Goal: Information Seeking & Learning: Learn about a topic

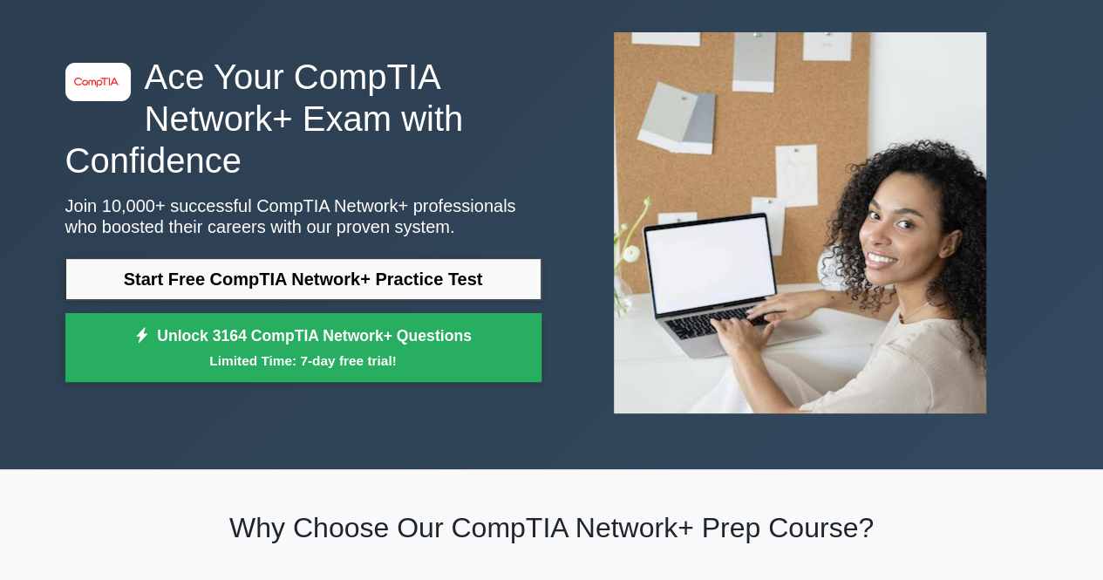
scroll to position [80, 0]
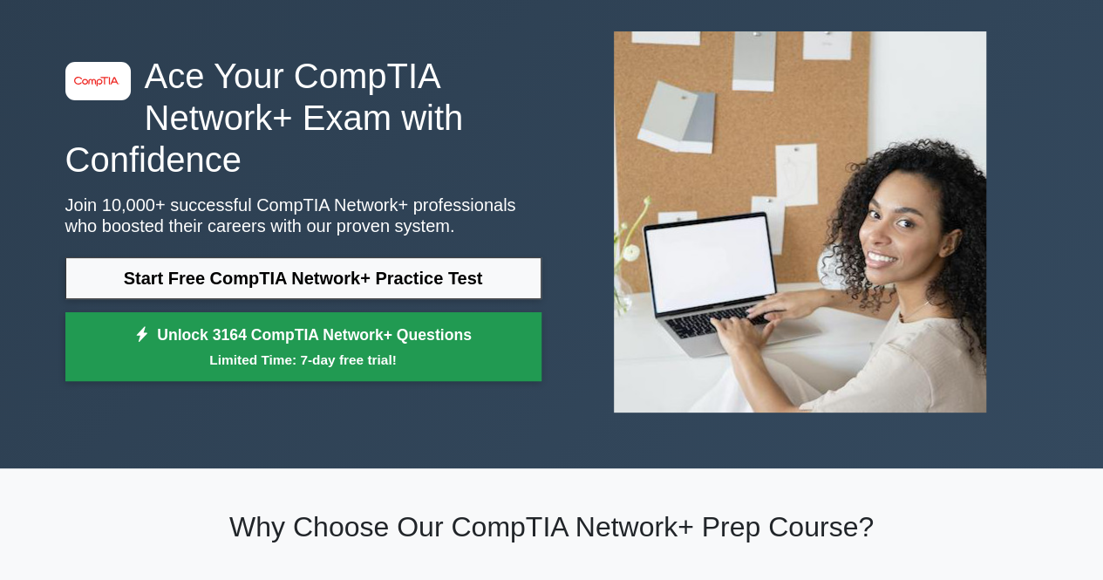
click at [358, 368] on small "Limited Time: 7-day free trial!" at bounding box center [303, 360] width 433 height 20
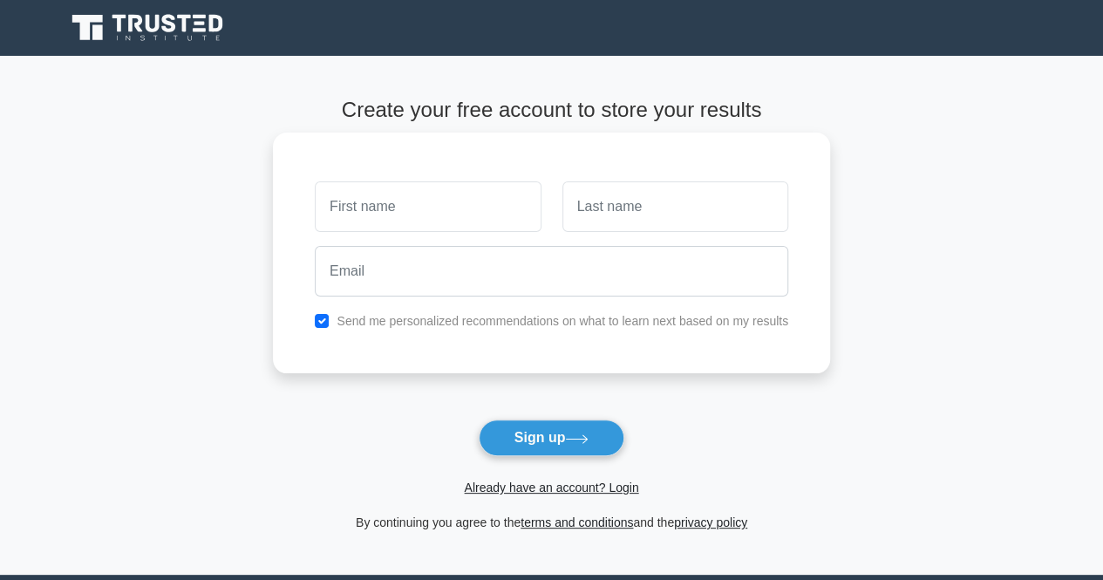
click at [409, 216] on input "text" at bounding box center [428, 206] width 226 height 51
type input "j"
type input "[PERSON_NAME]"
click at [576, 211] on input "text" at bounding box center [675, 206] width 226 height 51
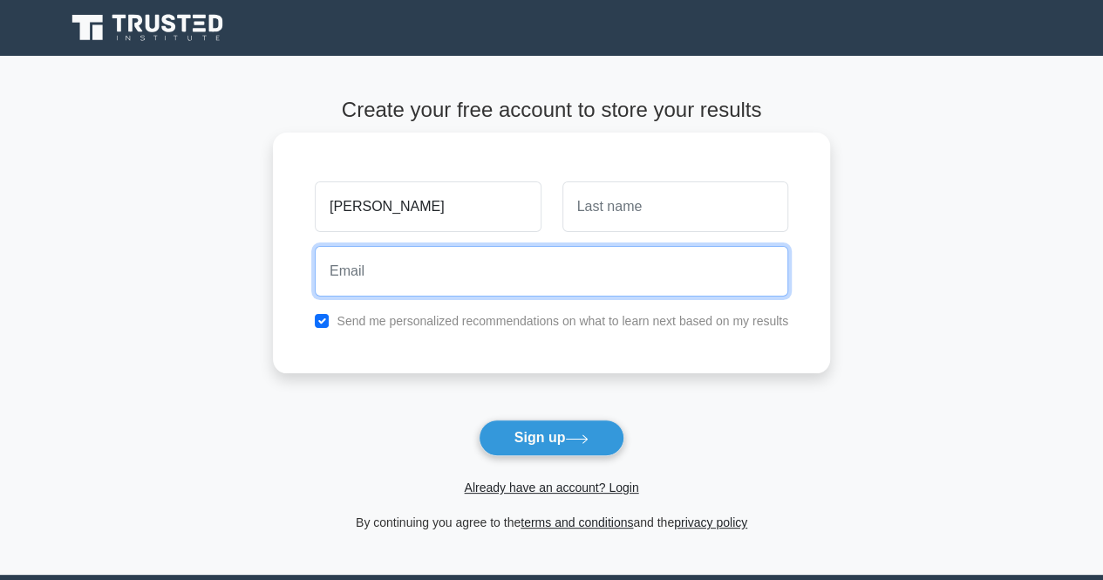
click at [539, 282] on input "email" at bounding box center [552, 271] width 474 height 51
type input "juliethtoo565@gmail.com"
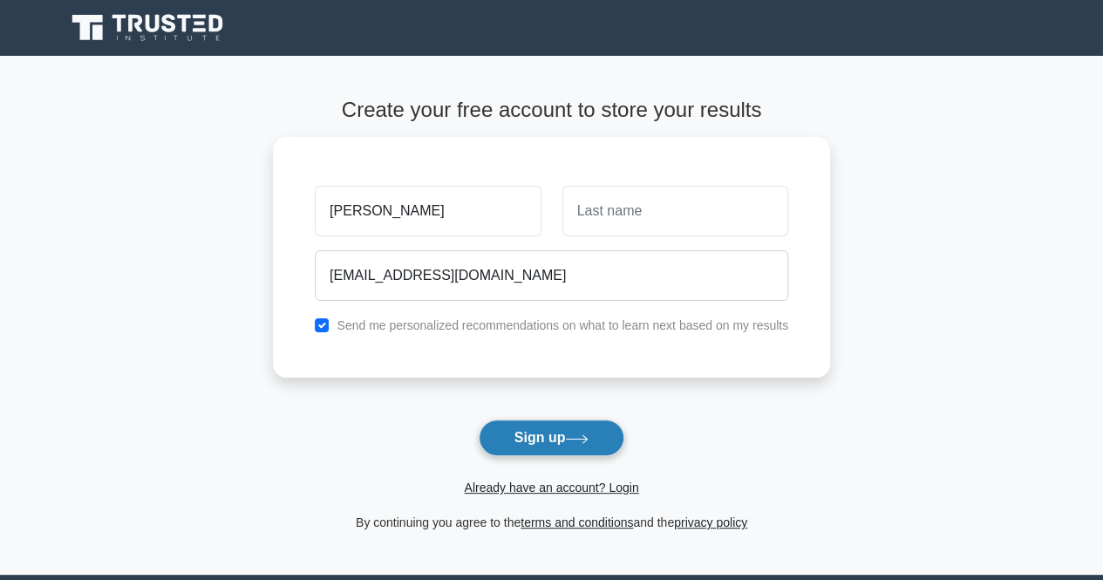
click at [551, 431] on button "Sign up" at bounding box center [552, 437] width 147 height 37
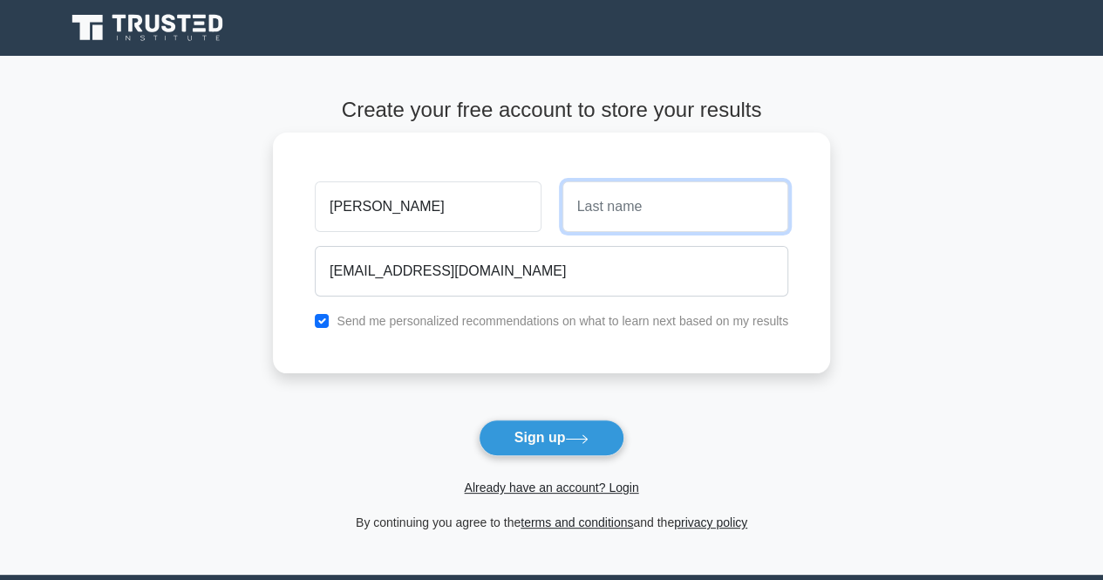
type input "h"
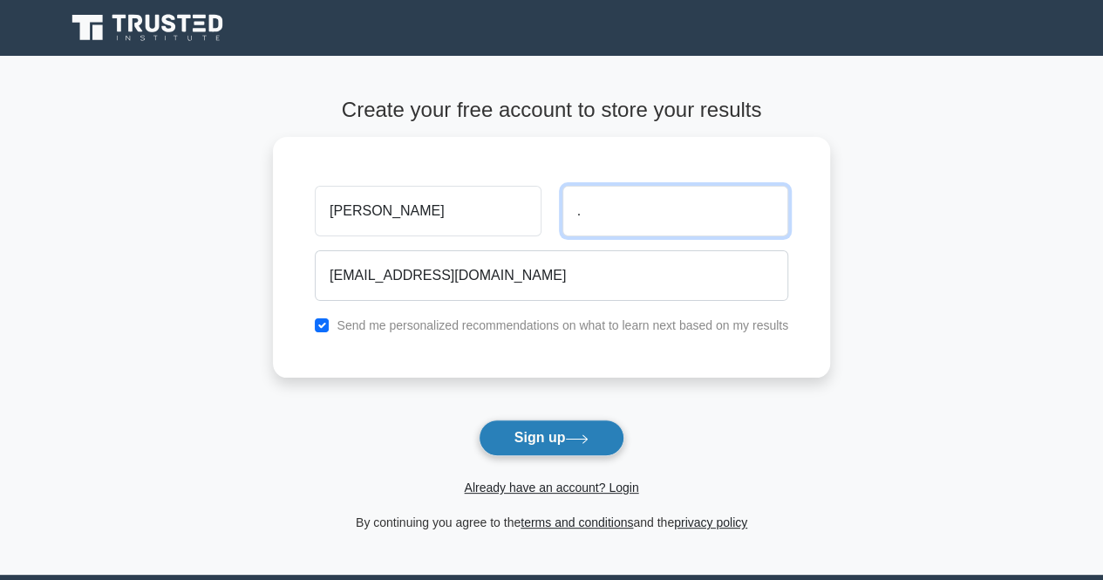
type input "."
click at [572, 437] on icon at bounding box center [577, 439] width 24 height 10
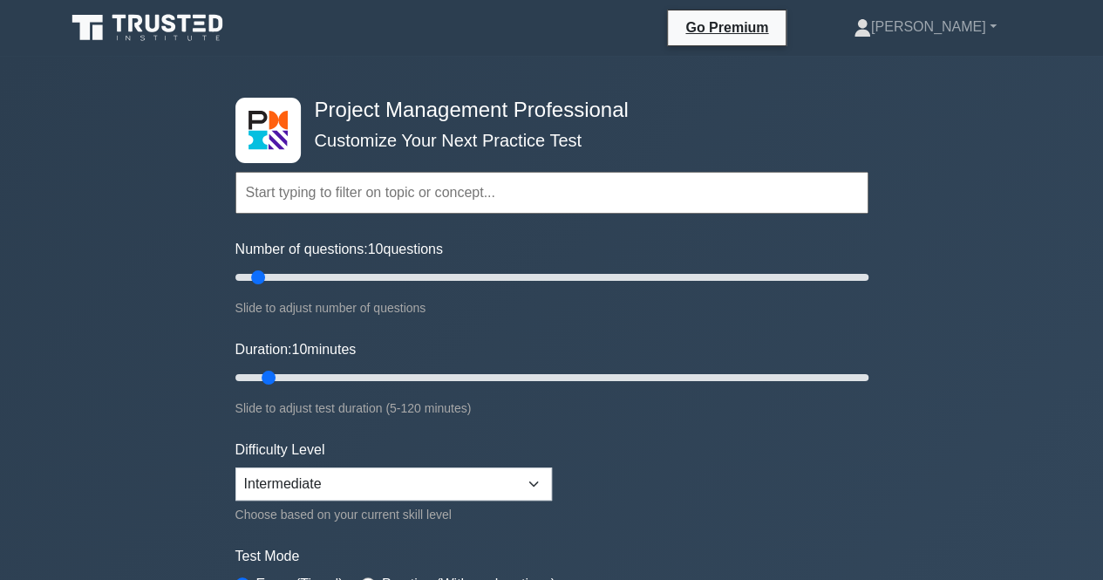
click at [357, 204] on input "text" at bounding box center [551, 193] width 633 height 42
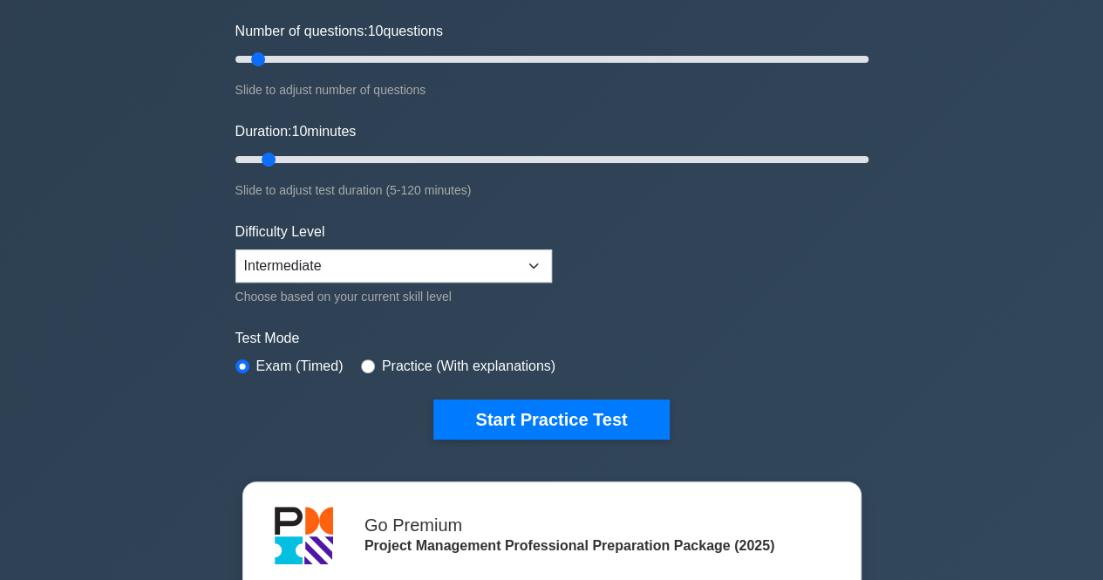
scroll to position [223, 0]
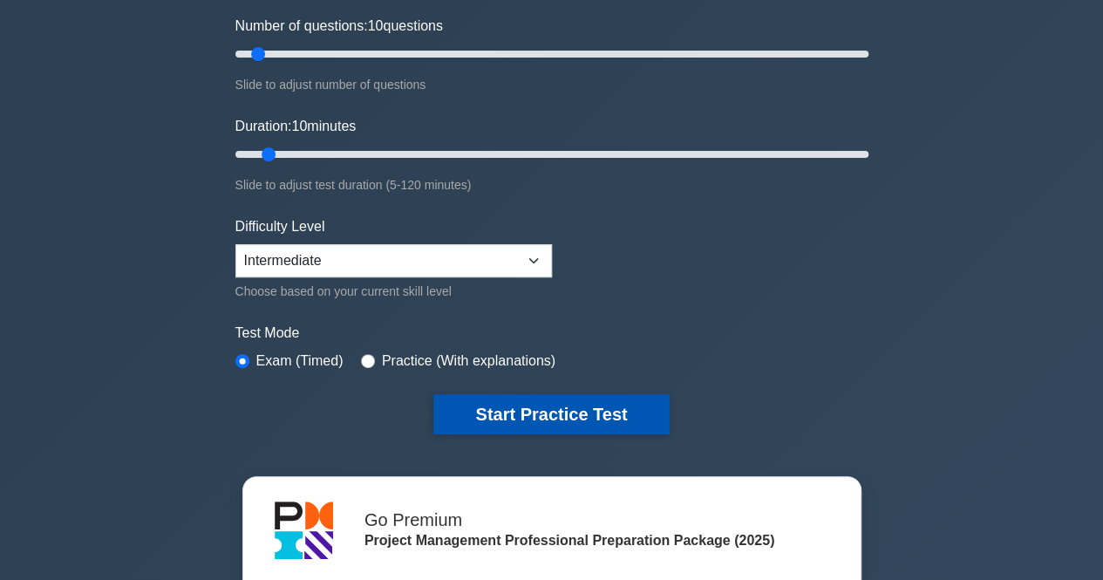
click at [555, 395] on button "Start Practice Test" at bounding box center [550, 414] width 235 height 40
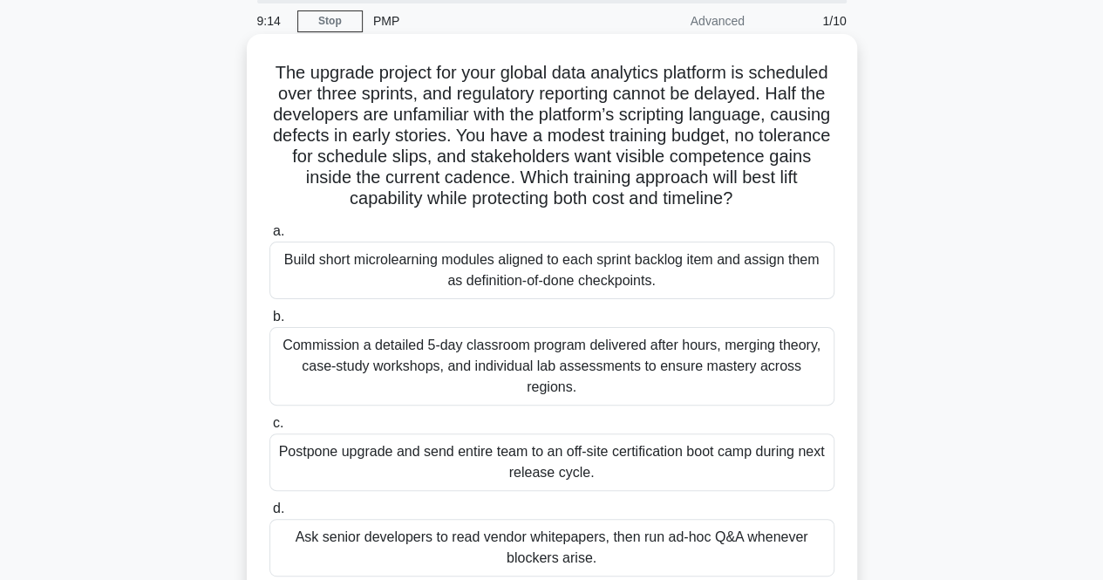
scroll to position [63, 0]
click at [279, 499] on label "d. Ask senior developers to read vendor whitepapers, then run ad-hoc Q&A whenev…" at bounding box center [551, 538] width 565 height 78
click at [269, 504] on input "d. Ask senior developers to read vendor whitepapers, then run ad-hoc Q&A whenev…" at bounding box center [269, 509] width 0 height 11
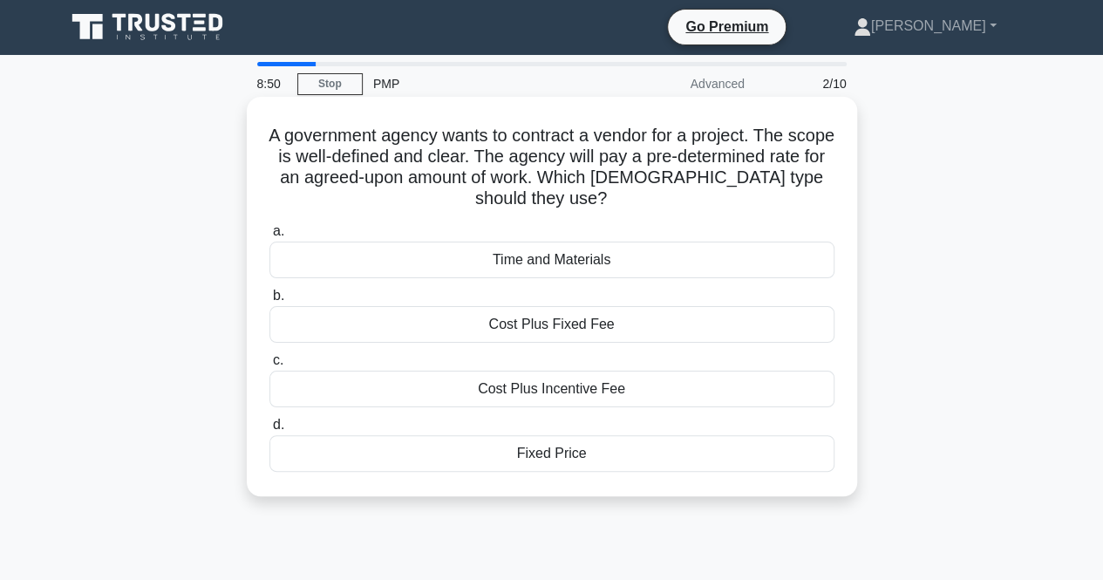
scroll to position [0, 0]
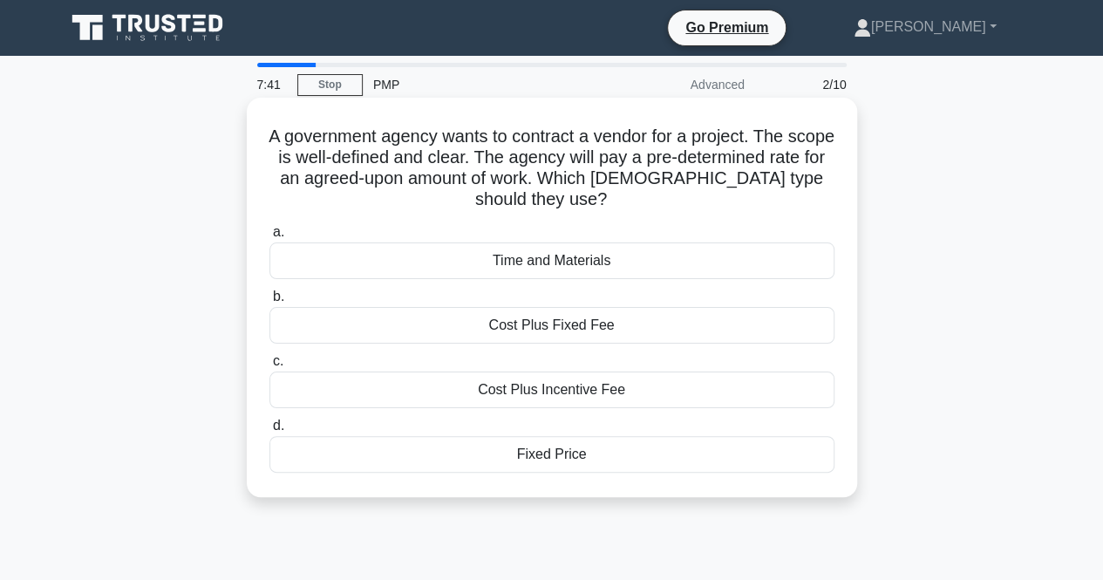
click at [602, 266] on div "Time and Materials" at bounding box center [551, 260] width 565 height 37
click at [269, 238] on input "a. Time and Materials" at bounding box center [269, 232] width 0 height 11
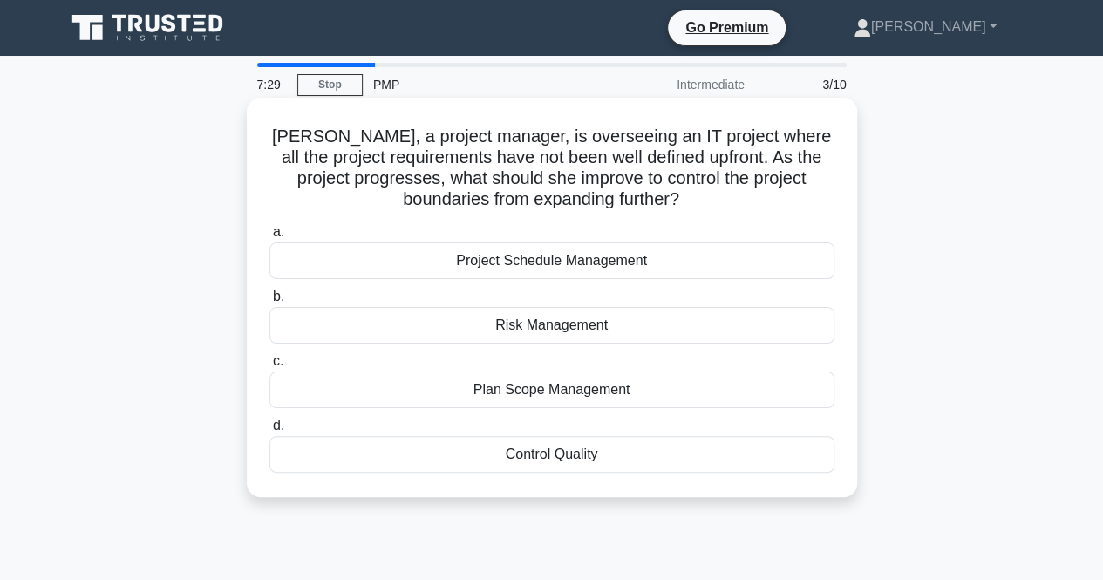
click at [502, 260] on div "Project Schedule Management" at bounding box center [551, 260] width 565 height 37
click at [269, 238] on input "a. Project Schedule Management" at bounding box center [269, 232] width 0 height 11
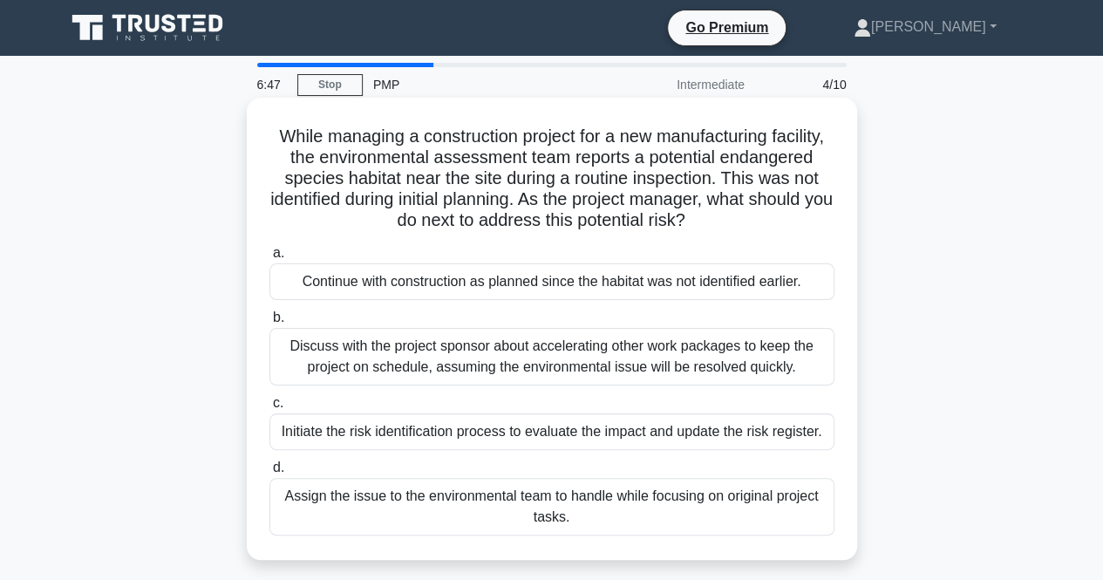
click at [523, 276] on div "Continue with construction as planned since the habitat was not identified earl…" at bounding box center [551, 281] width 565 height 37
click at [269, 259] on input "a. Continue with construction as planned since the habitat was not identified e…" at bounding box center [269, 253] width 0 height 11
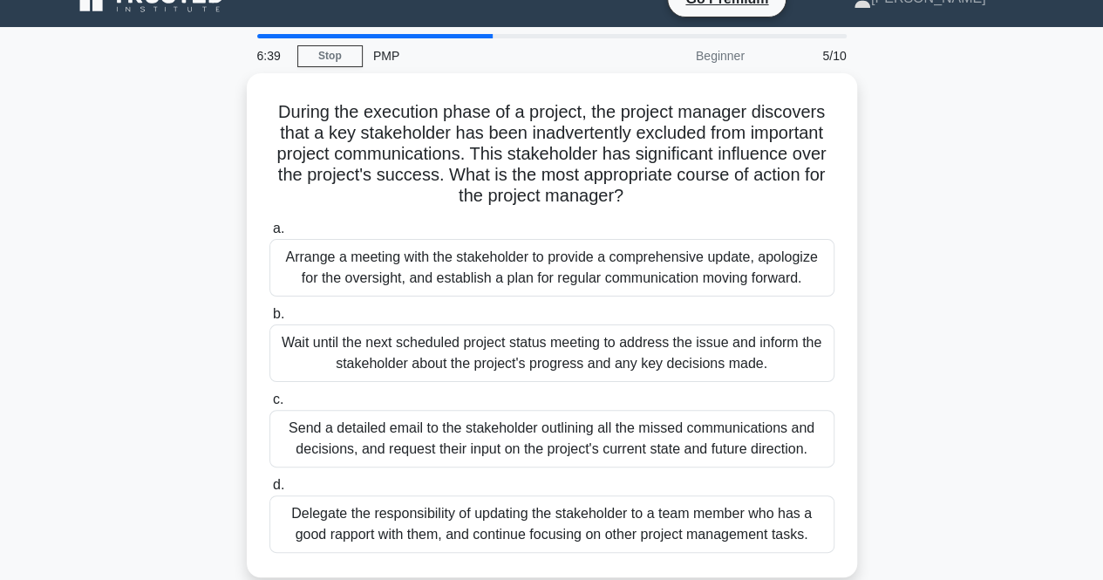
scroll to position [28, 0]
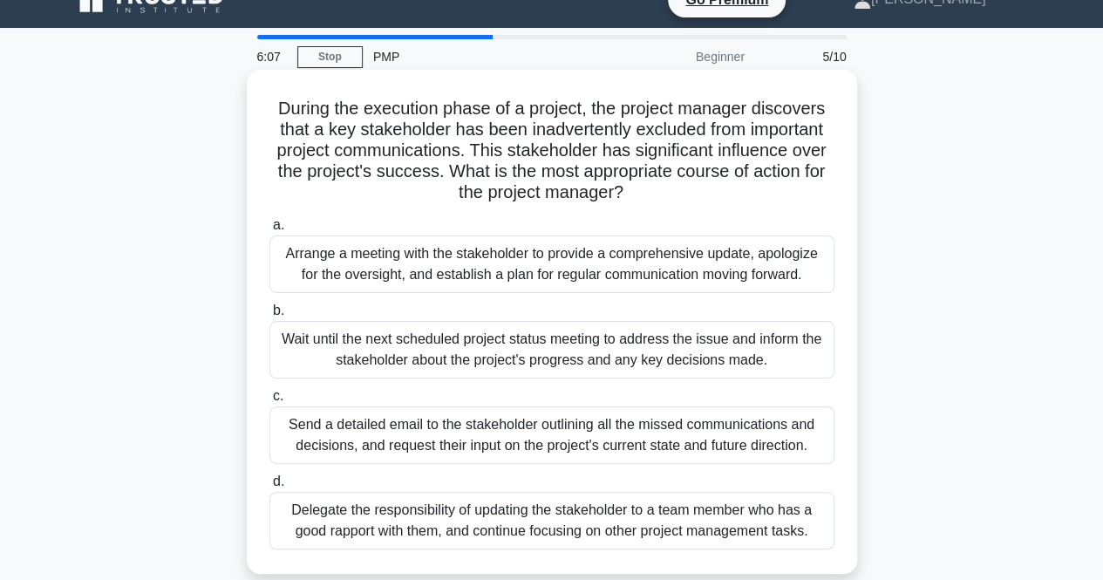
click at [538, 432] on div "Send a detailed email to the stakeholder outlining all the missed communication…" at bounding box center [551, 435] width 565 height 58
click at [269, 402] on input "c. Send a detailed email to the stakeholder outlining all the missed communicat…" at bounding box center [269, 396] width 0 height 11
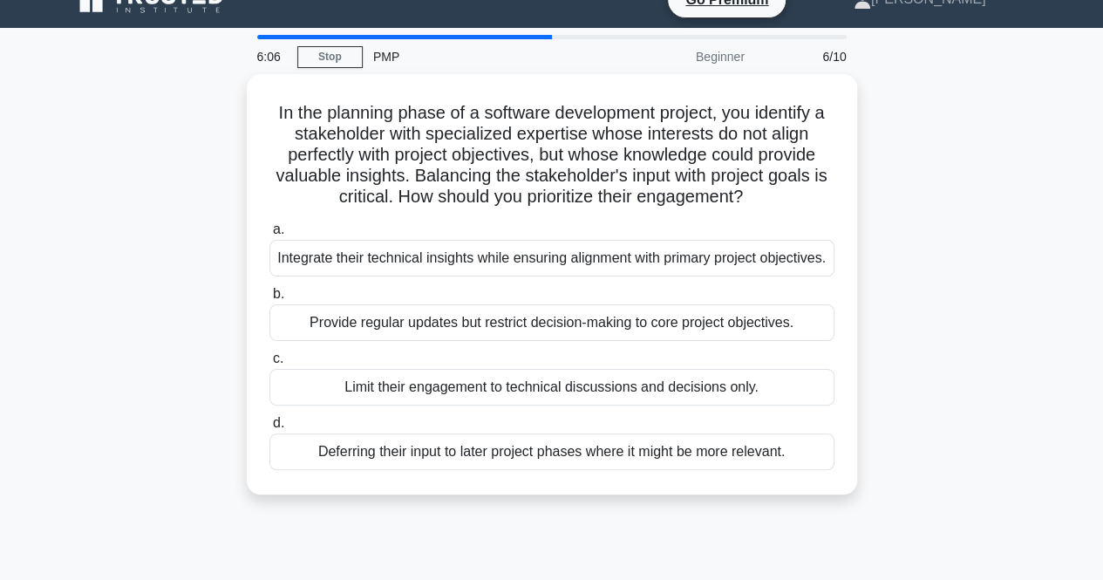
scroll to position [0, 0]
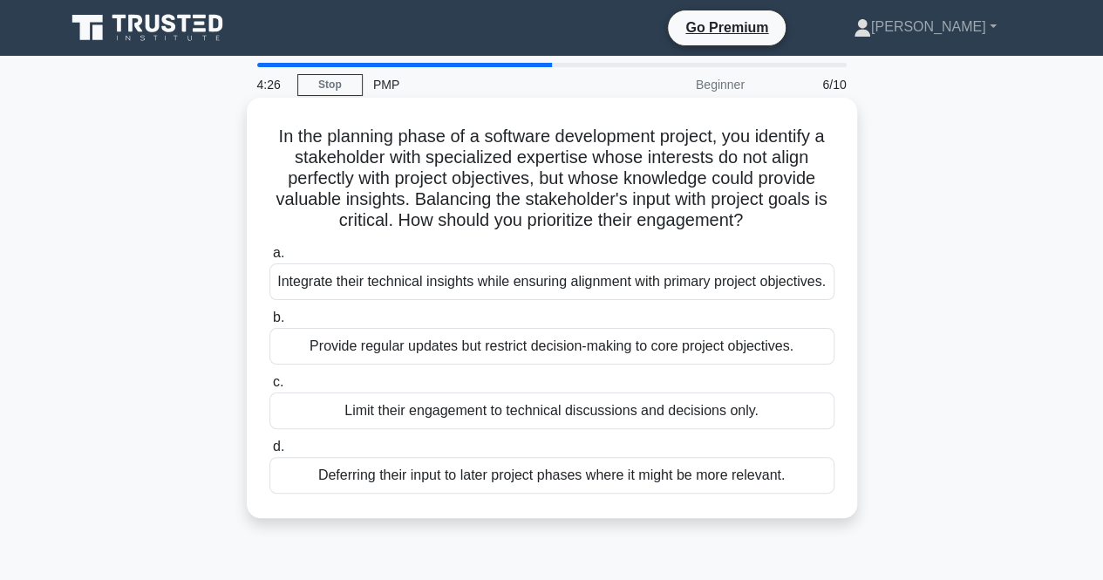
click at [448, 494] on div "Deferring their input to later project phases where it might be more relevant." at bounding box center [551, 475] width 565 height 37
click at [269, 453] on input "d. Deferring their input to later project phases where it might be more relevan…" at bounding box center [269, 446] width 0 height 11
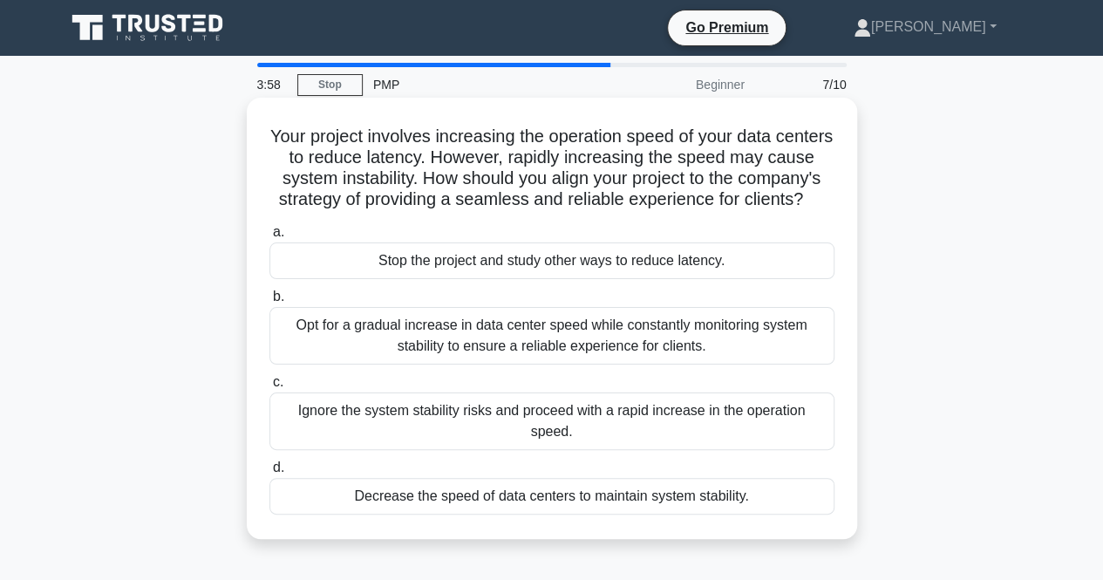
click at [532, 440] on div "Ignore the system stability risks and proceed with a rapid increase in the oper…" at bounding box center [551, 421] width 565 height 58
click at [269, 388] on input "c. Ignore the system stability risks and proceed with a rapid increase in the o…" at bounding box center [269, 382] width 0 height 11
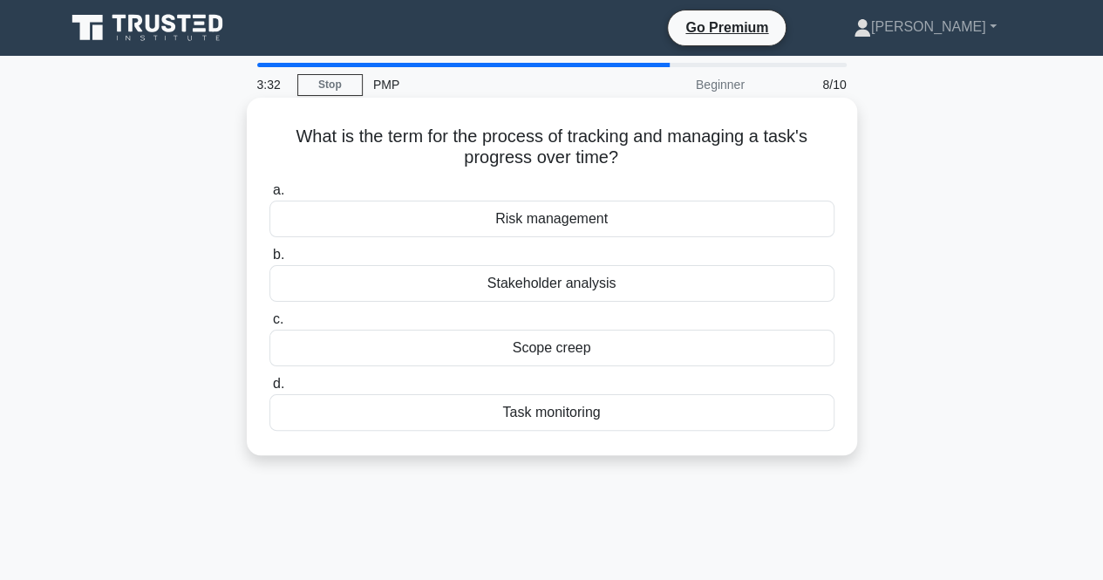
click at [480, 223] on div "Risk management" at bounding box center [551, 219] width 565 height 37
click at [269, 196] on input "a. Risk management" at bounding box center [269, 190] width 0 height 11
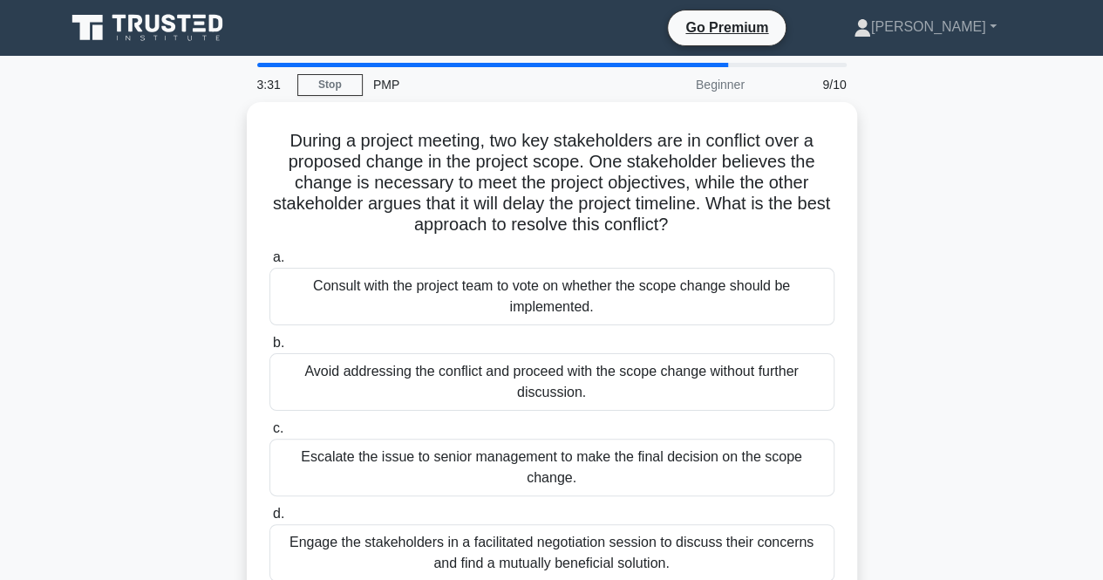
scroll to position [51, 0]
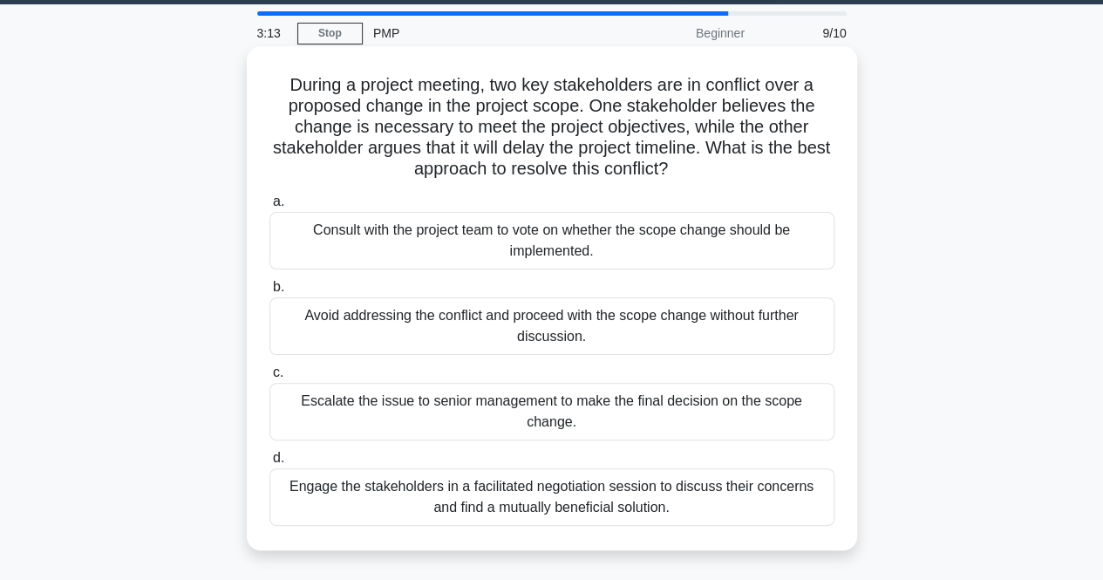
click at [467, 319] on div "Avoid addressing the conflict and proceed with the scope change without further…" at bounding box center [551, 326] width 565 height 58
click at [269, 293] on input "b. Avoid addressing the conflict and proceed with the scope change without furt…" at bounding box center [269, 287] width 0 height 11
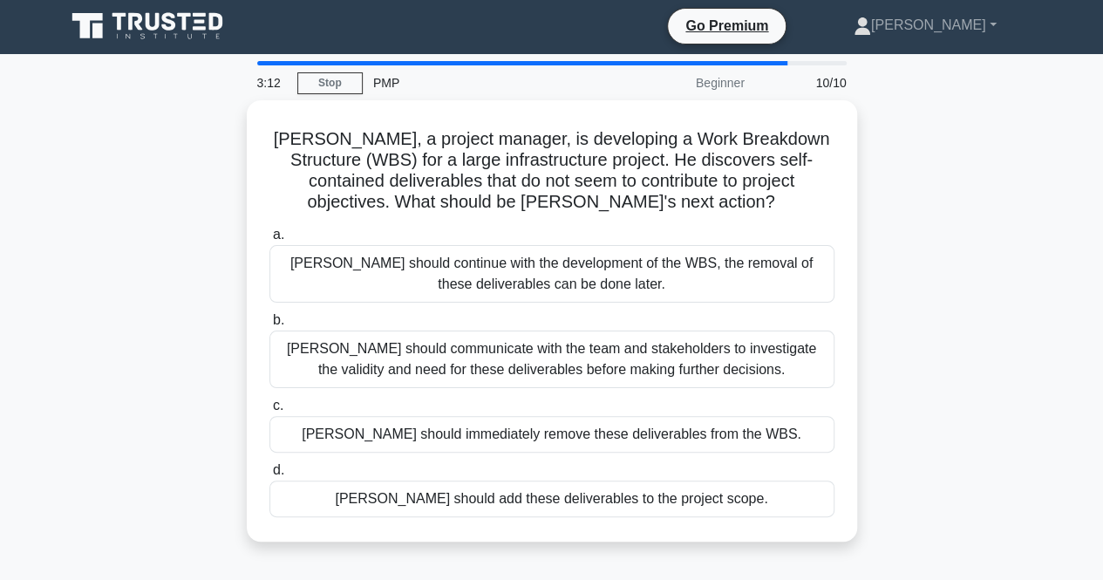
scroll to position [0, 0]
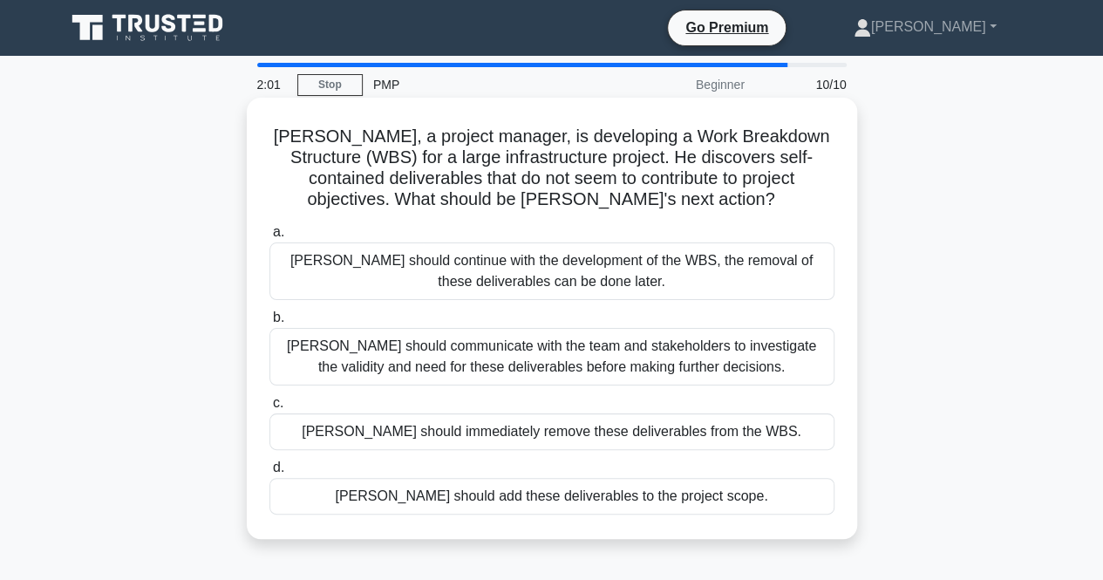
click at [427, 262] on div "Paul should continue with the development of the WBS, the removal of these deli…" at bounding box center [551, 271] width 565 height 58
click at [269, 238] on input "a. Paul should continue with the development of the WBS, the removal of these d…" at bounding box center [269, 232] width 0 height 11
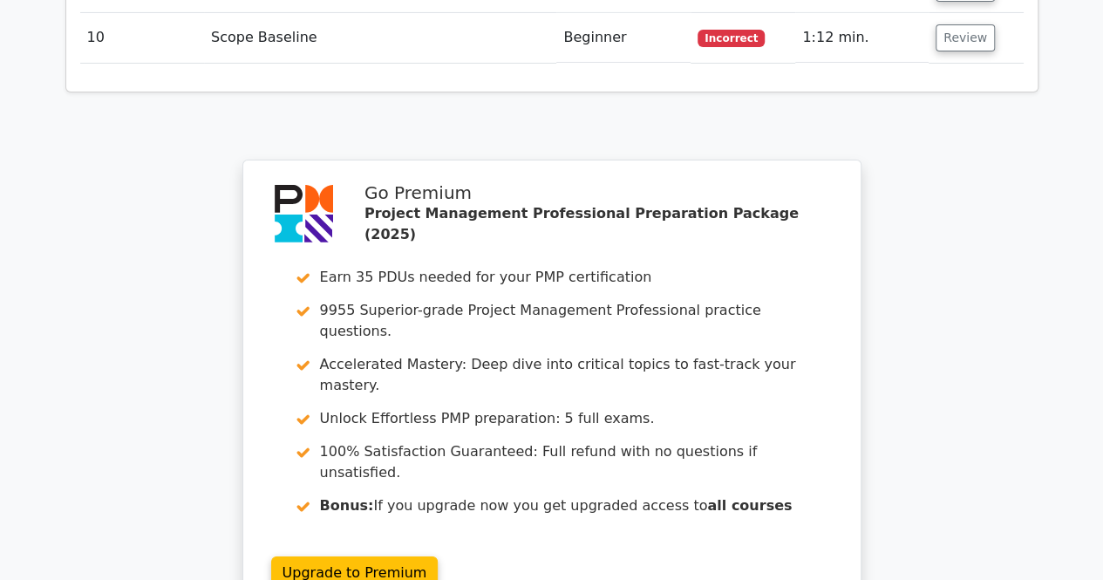
scroll to position [3019, 0]
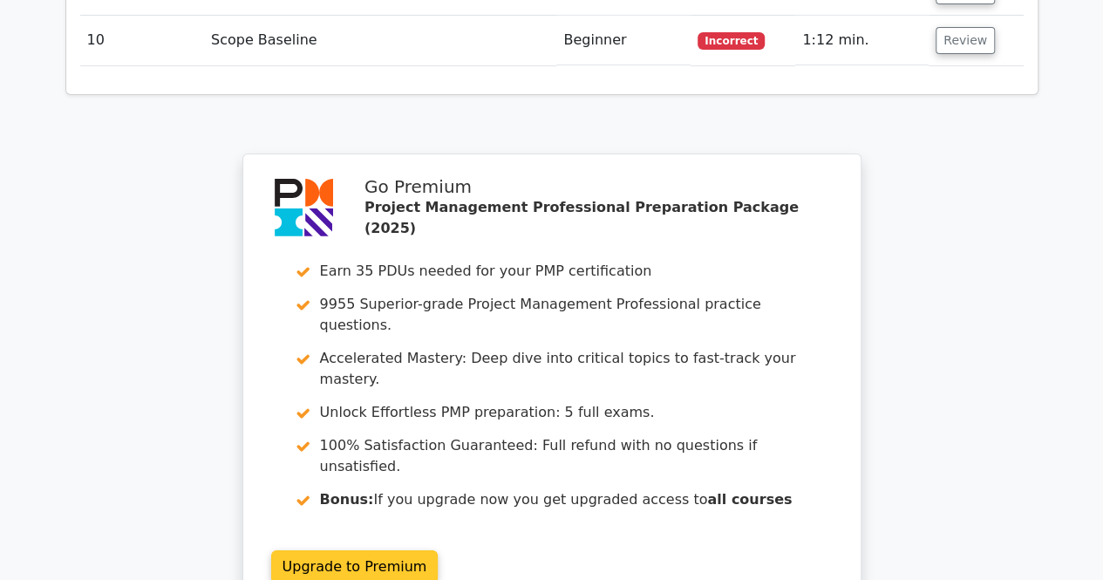
click at [398, 550] on link "Upgrade to Premium" at bounding box center [354, 566] width 167 height 33
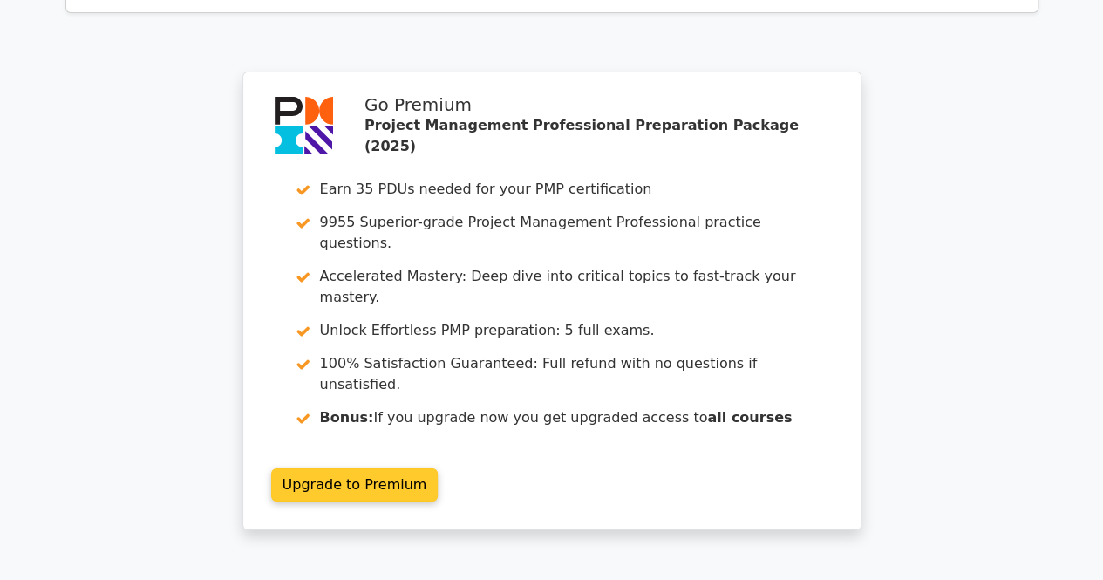
scroll to position [3103, 0]
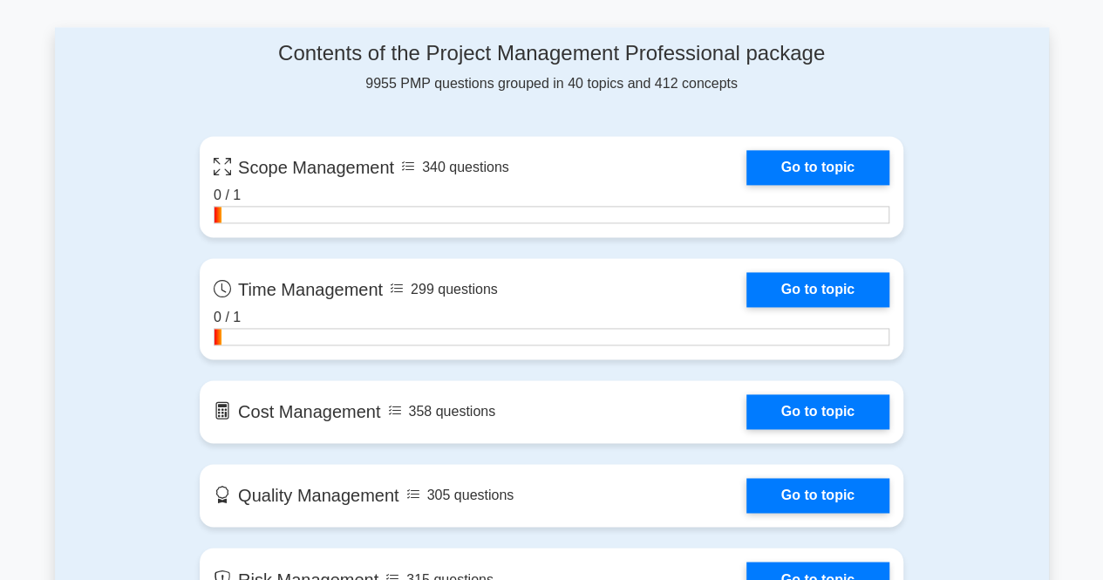
scroll to position [1136, 0]
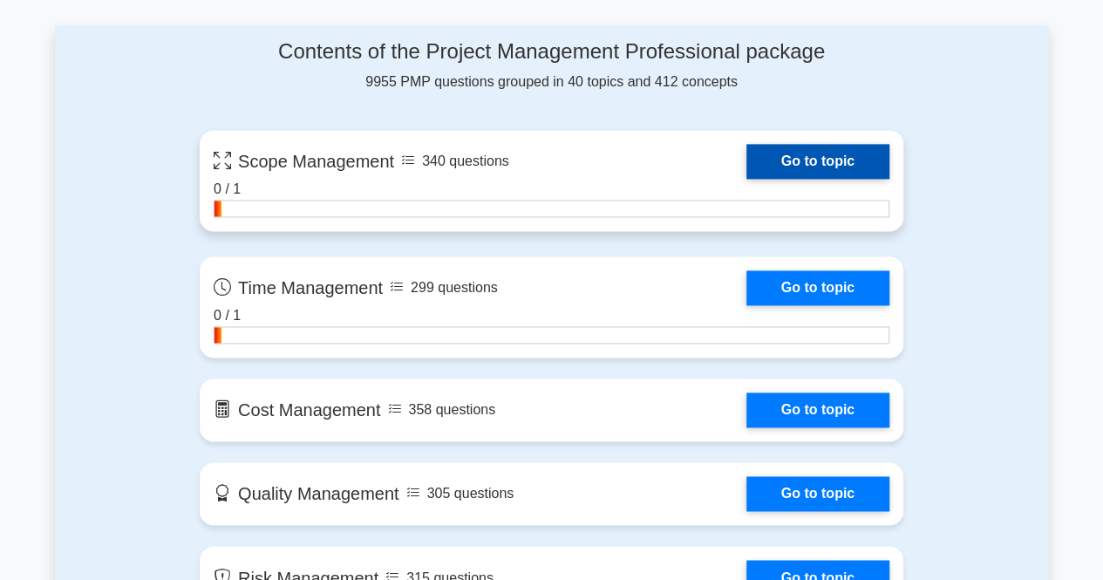
click at [814, 144] on link "Go to topic" at bounding box center [817, 161] width 143 height 35
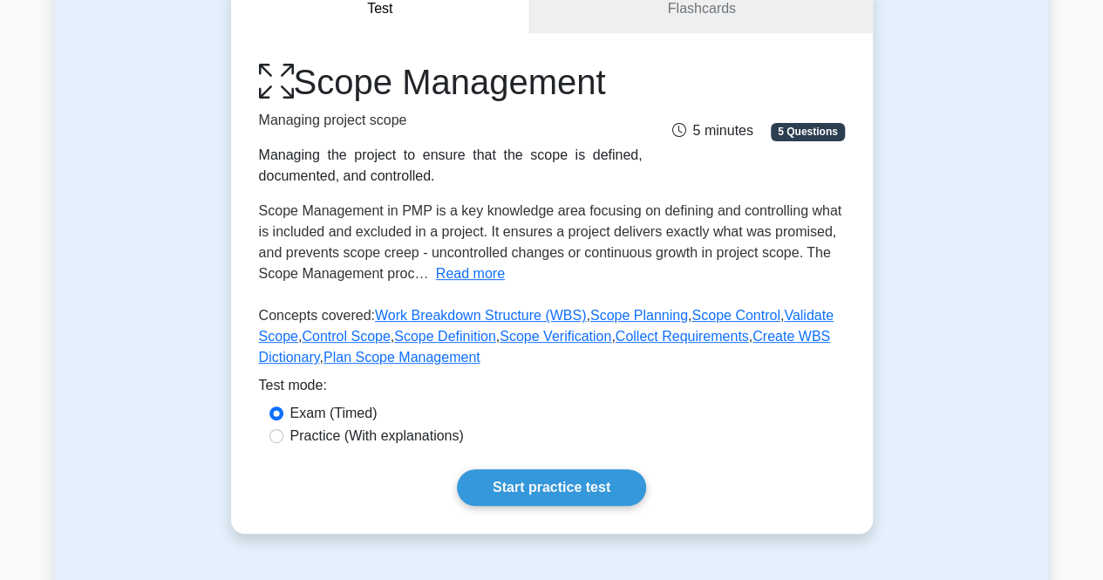
scroll to position [187, 0]
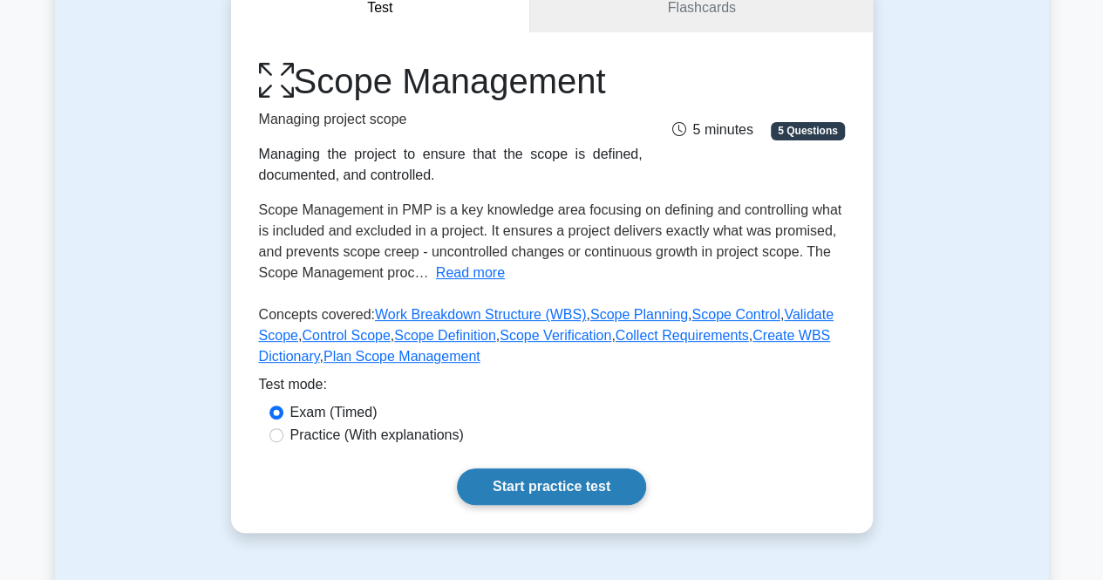
click at [564, 486] on link "Start practice test" at bounding box center [551, 486] width 189 height 37
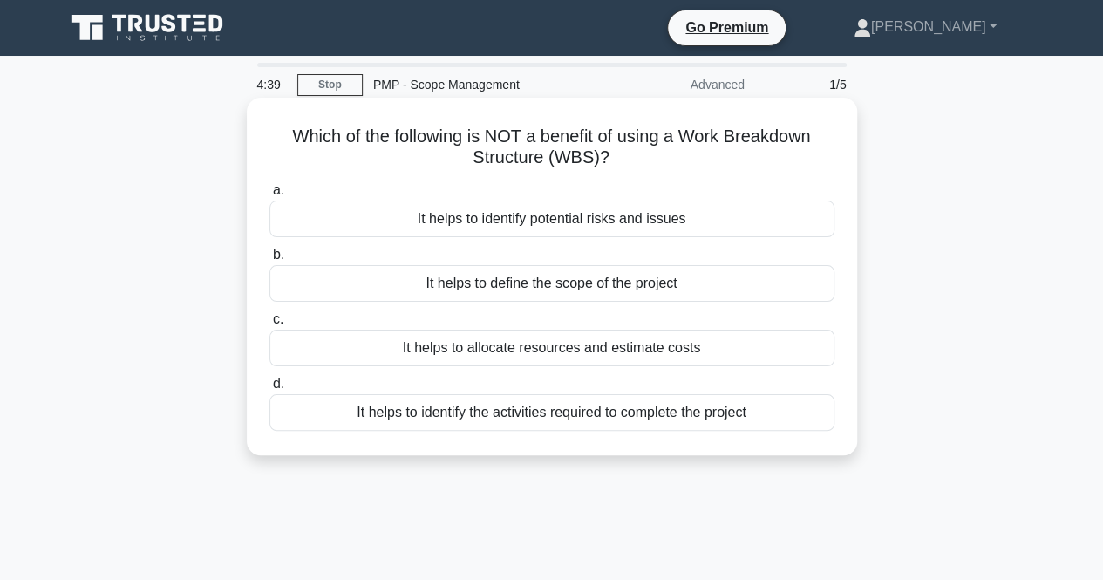
click at [628, 345] on div "It helps to allocate resources and estimate costs" at bounding box center [551, 348] width 565 height 37
click at [269, 325] on input "c. It helps to allocate resources and estimate costs" at bounding box center [269, 319] width 0 height 11
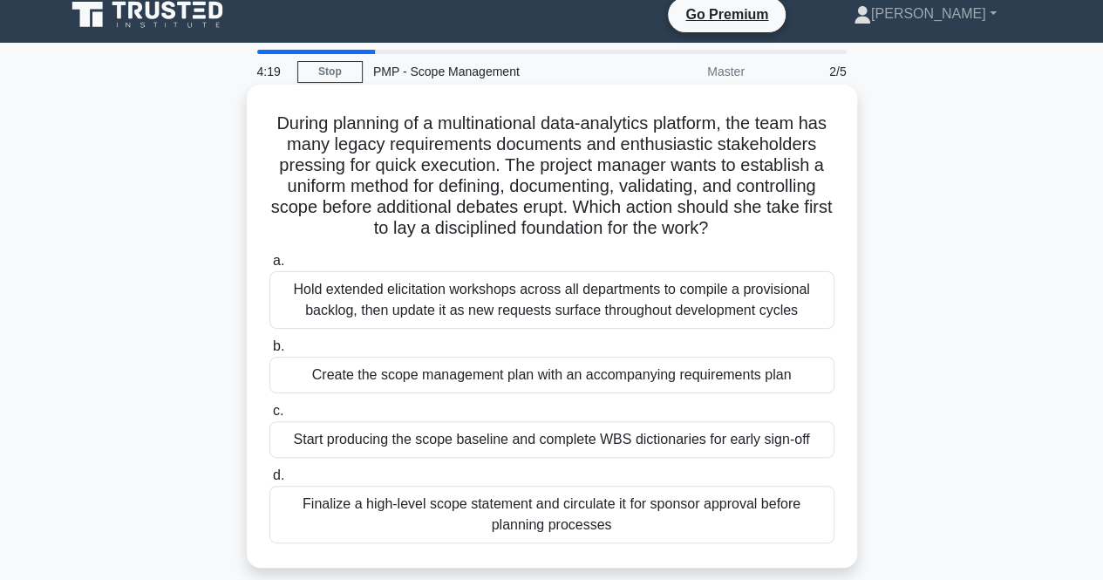
scroll to position [28, 0]
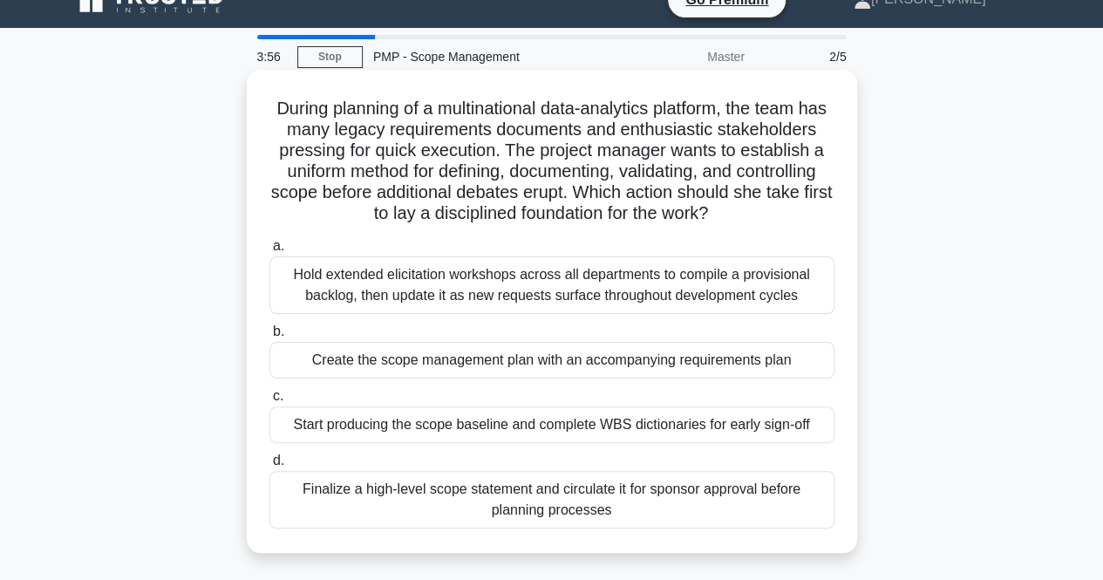
click at [324, 490] on div "Finalize a high-level scope statement and circulate it for sponsor approval bef…" at bounding box center [551, 500] width 565 height 58
click at [269, 467] on input "d. Finalize a high-level scope statement and circulate it for sponsor approval …" at bounding box center [269, 460] width 0 height 11
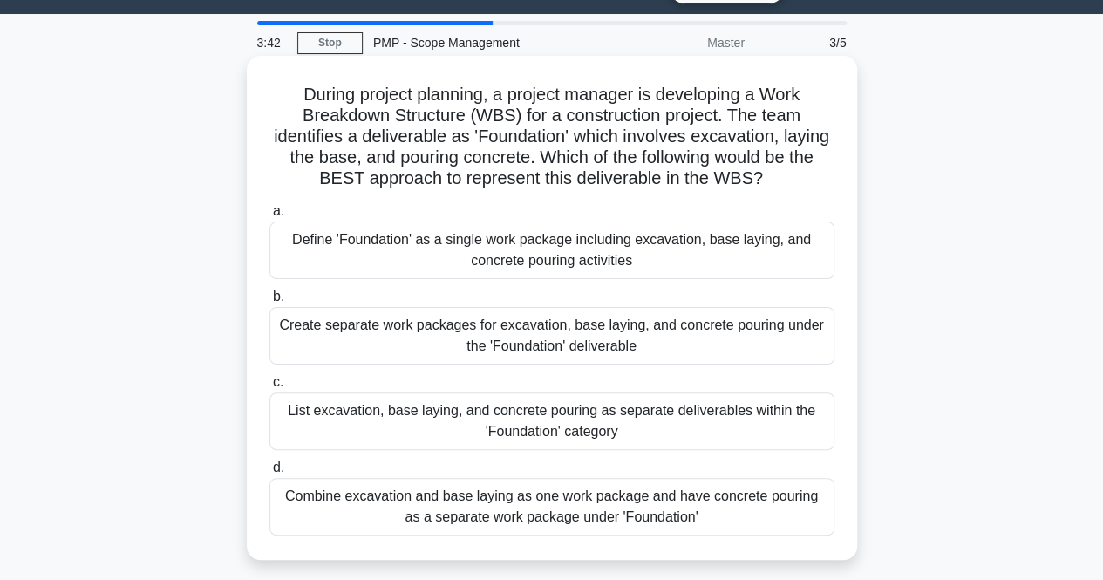
scroll to position [43, 0]
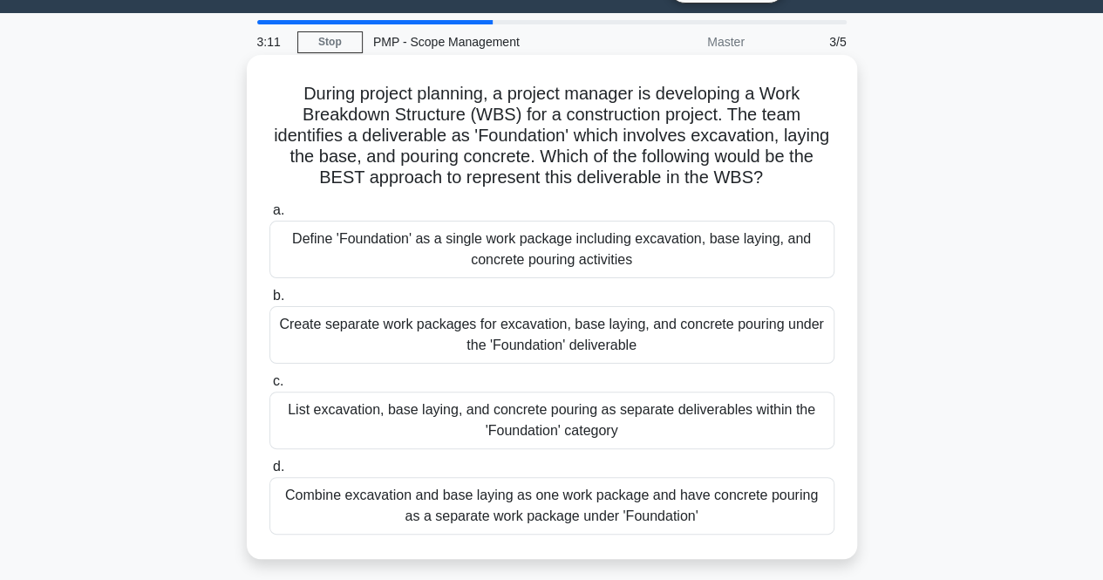
click at [347, 508] on div "Combine excavation and base laying as one work package and have concrete pourin…" at bounding box center [551, 506] width 565 height 58
click at [269, 473] on input "d. Combine excavation and base laying as one work package and have concrete pou…" at bounding box center [269, 466] width 0 height 11
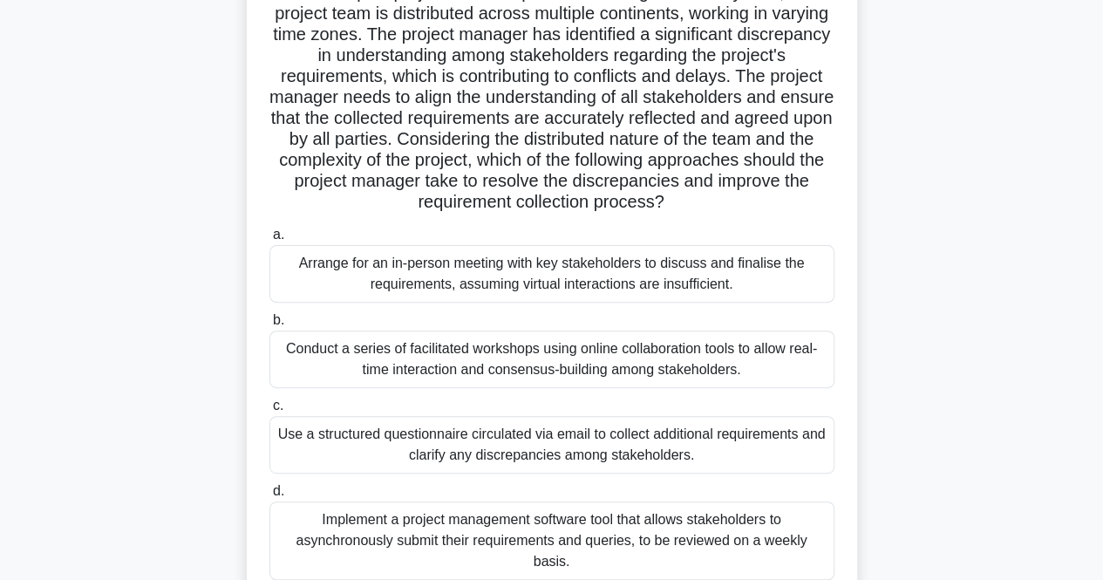
scroll to position [145, 0]
click at [603, 524] on div "Implement a project management software tool that allows stakeholders to asynch…" at bounding box center [551, 540] width 565 height 78
click at [269, 496] on input "d. Implement a project management software tool that allows stakeholders to asy…" at bounding box center [269, 490] width 0 height 11
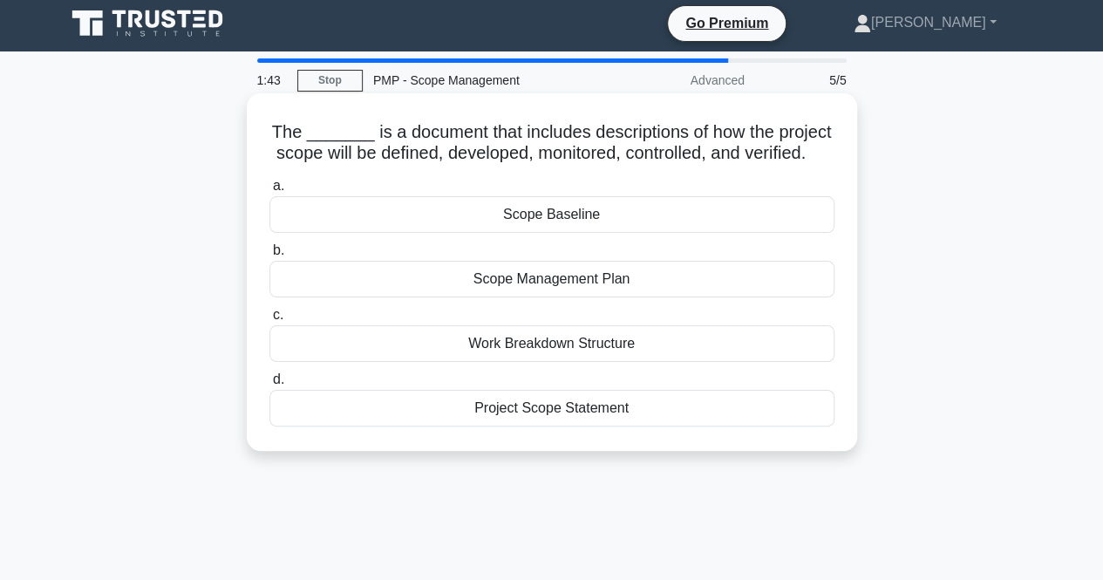
scroll to position [0, 0]
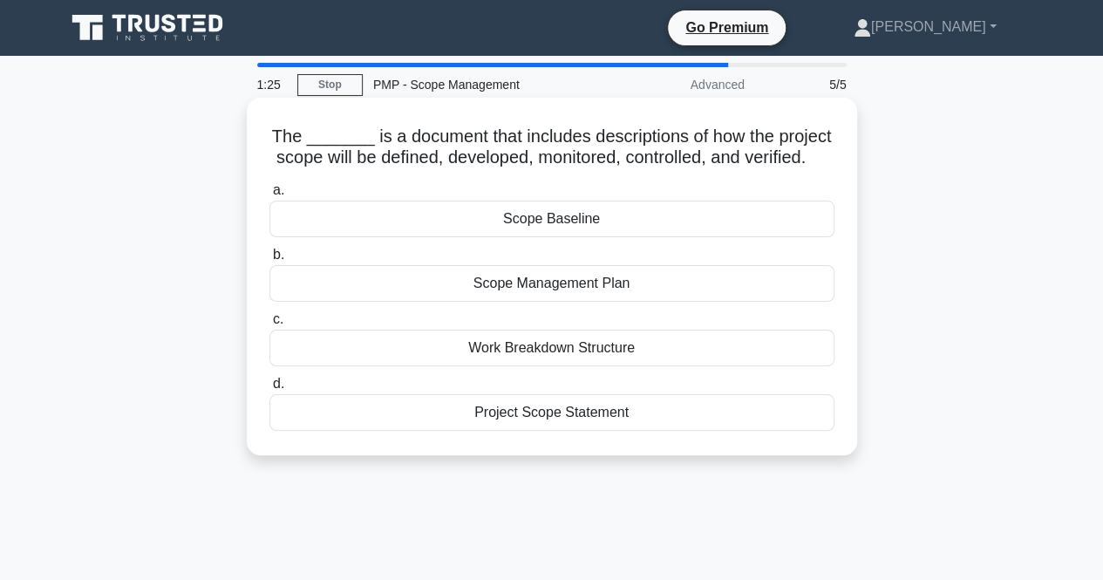
click at [565, 431] on div "Project Scope Statement" at bounding box center [551, 412] width 565 height 37
click at [269, 390] on input "d. Project Scope Statement" at bounding box center [269, 383] width 0 height 11
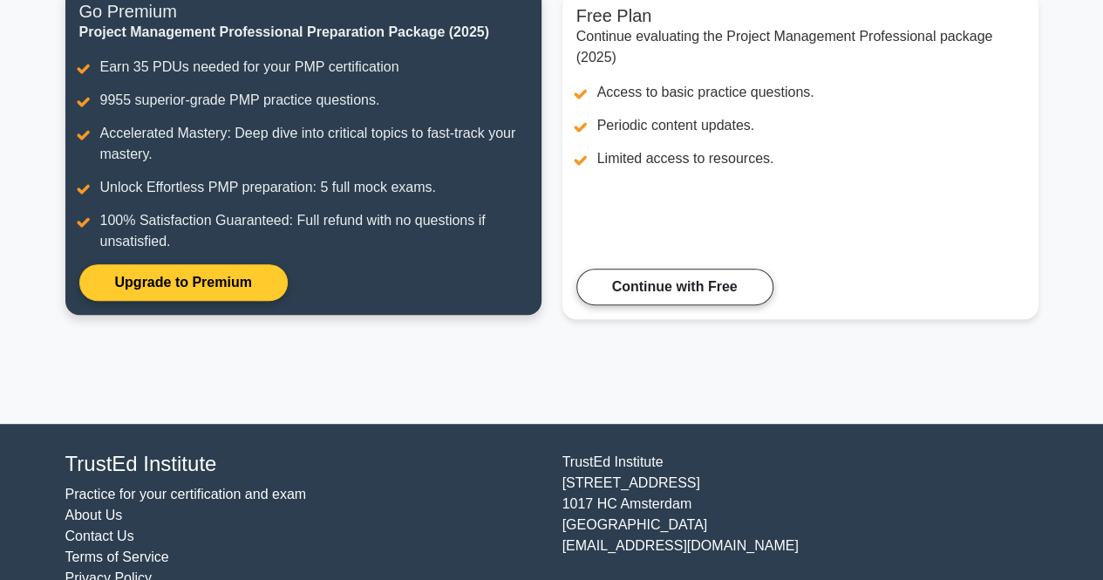
scroll to position [283, 0]
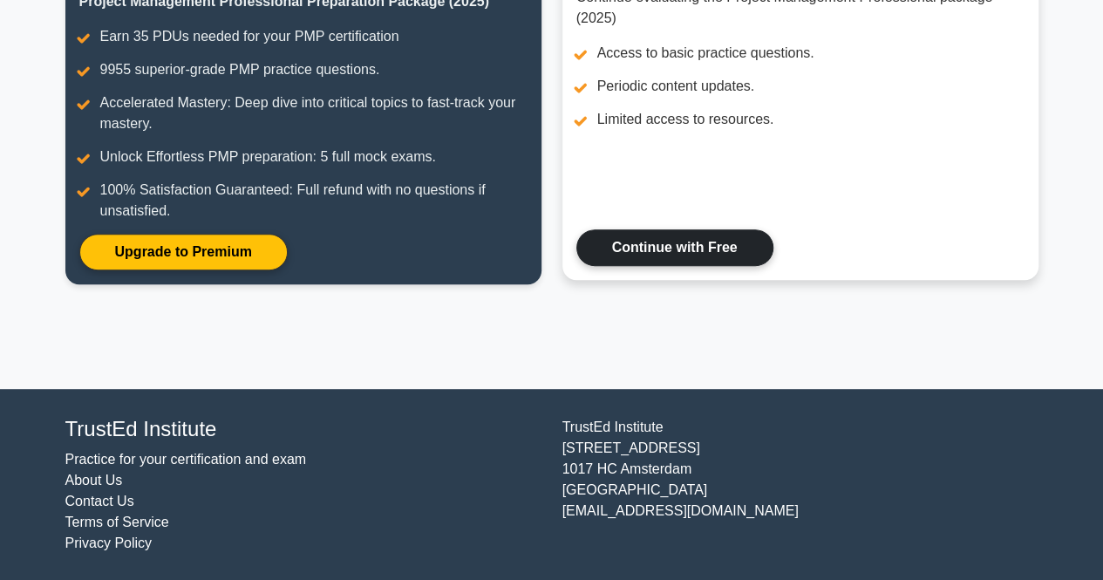
click at [664, 250] on link "Continue with Free" at bounding box center [674, 247] width 197 height 37
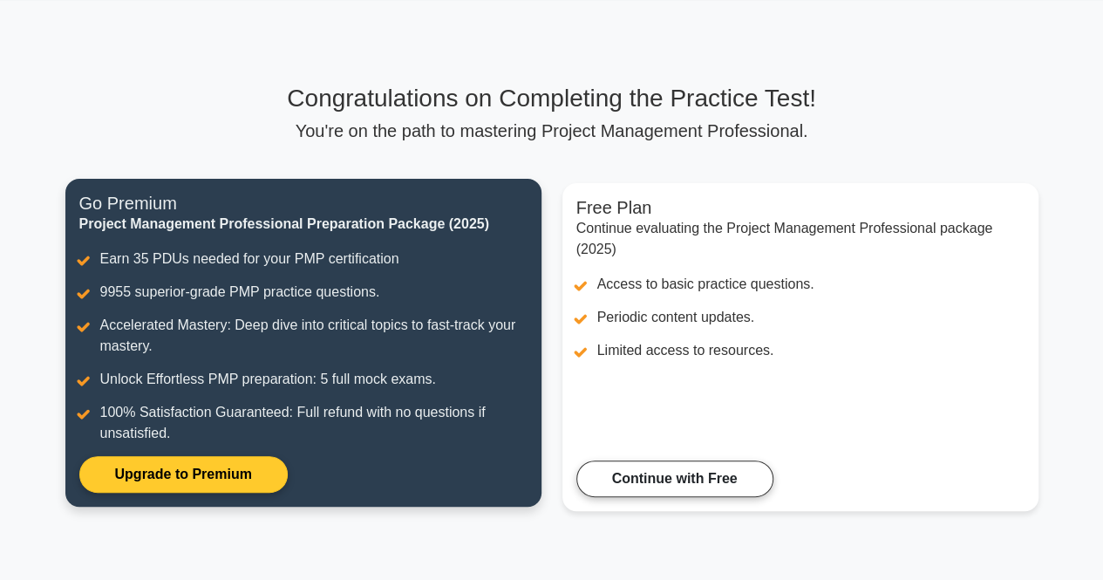
scroll to position [0, 0]
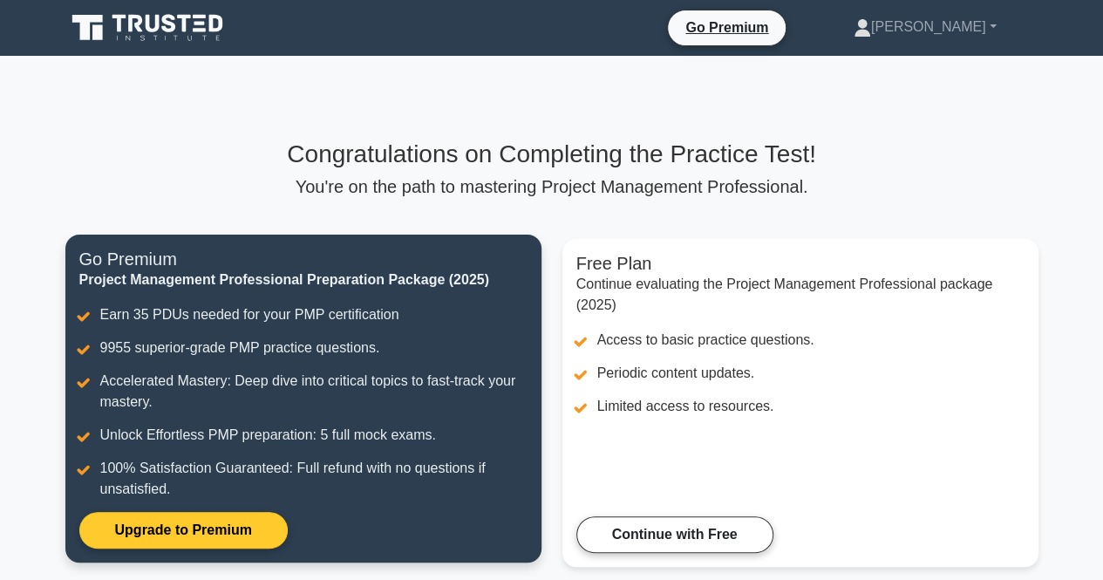
click at [220, 529] on link "Upgrade to Premium" at bounding box center [183, 530] width 208 height 37
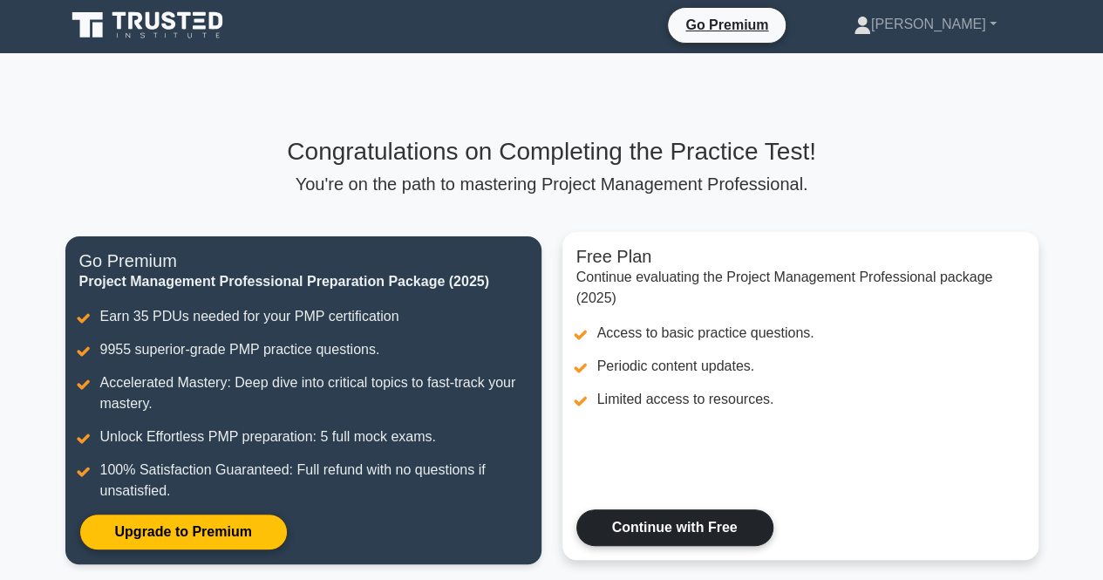
click at [646, 522] on link "Continue with Free" at bounding box center [674, 527] width 197 height 37
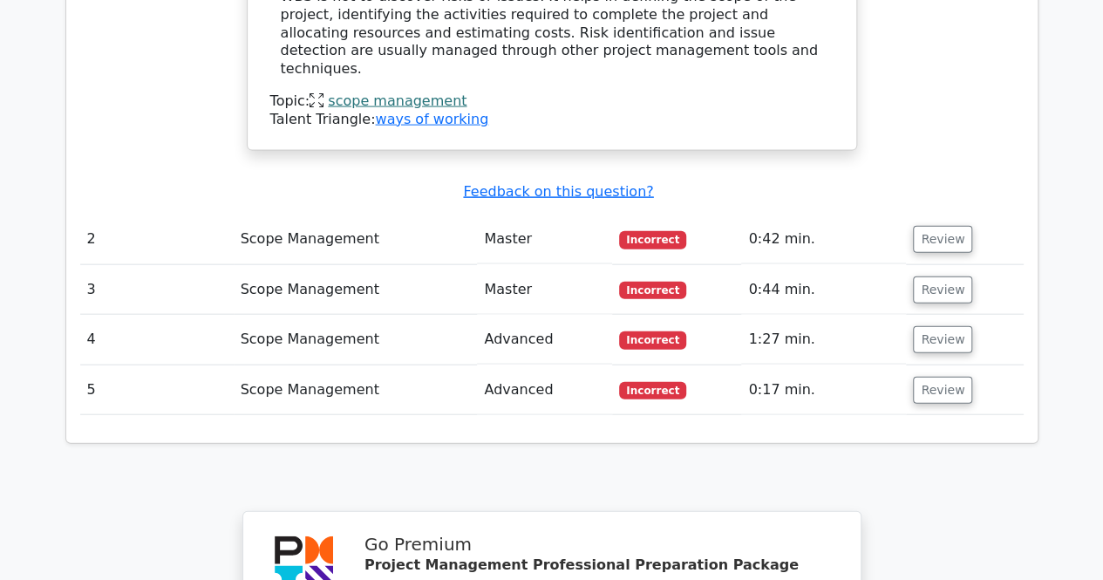
scroll to position [1865, 0]
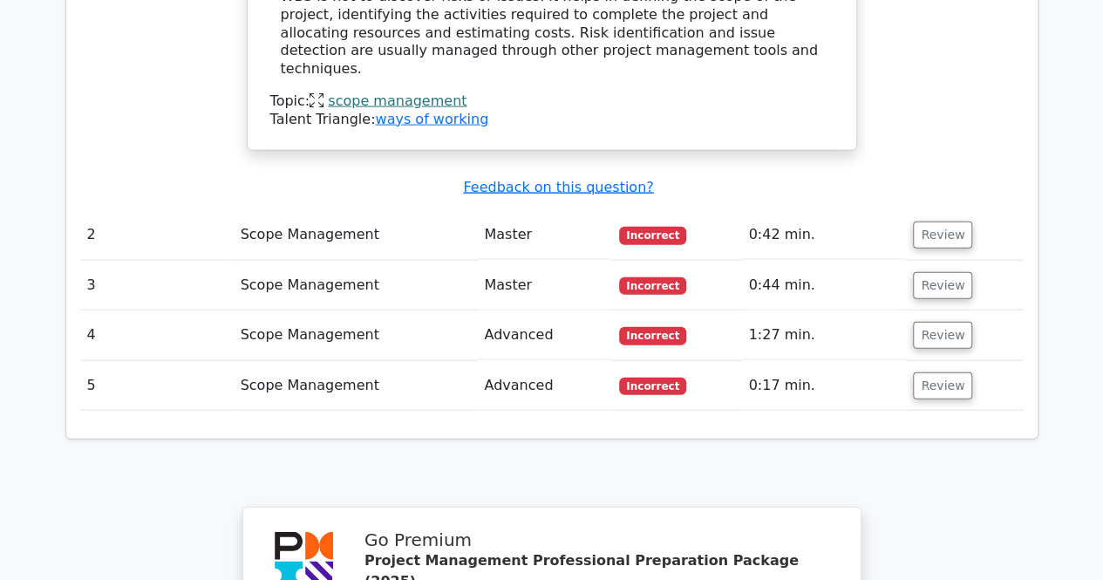
click at [673, 227] on span "Incorrect" at bounding box center [652, 235] width 67 height 17
click at [952, 222] on button "Review" at bounding box center [942, 235] width 59 height 27
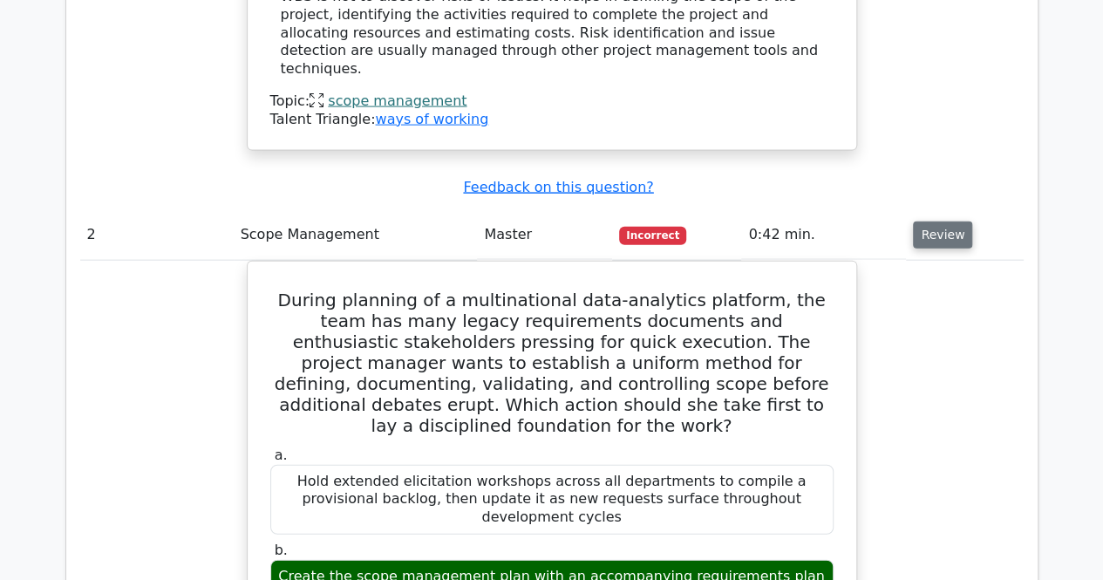
click at [952, 222] on button "Review" at bounding box center [942, 235] width 59 height 27
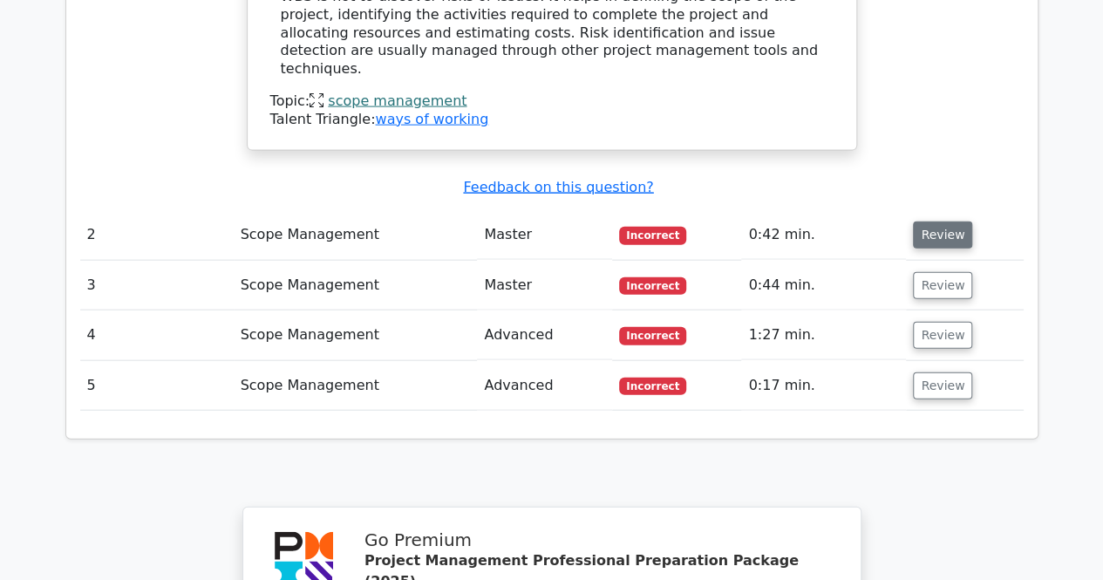
click at [952, 222] on button "Review" at bounding box center [942, 235] width 59 height 27
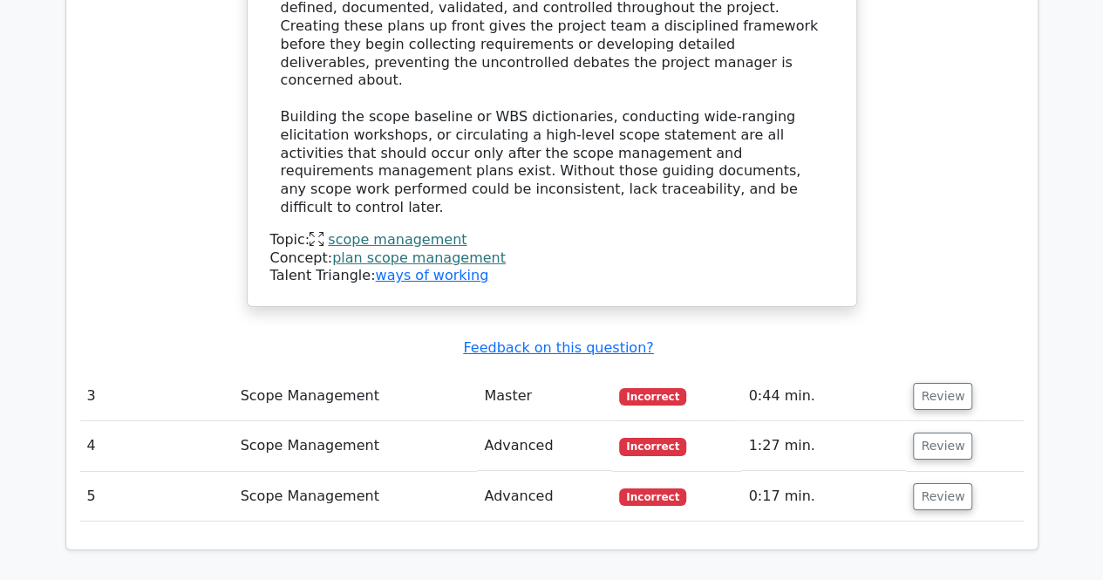
scroll to position [2747, 0]
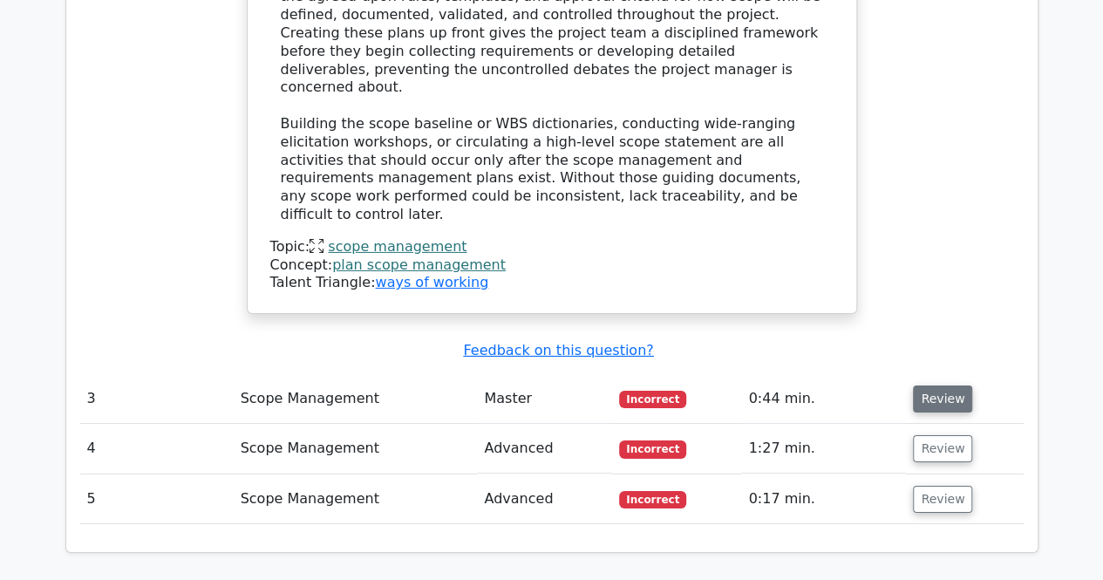
click at [919, 385] on button "Review" at bounding box center [942, 398] width 59 height 27
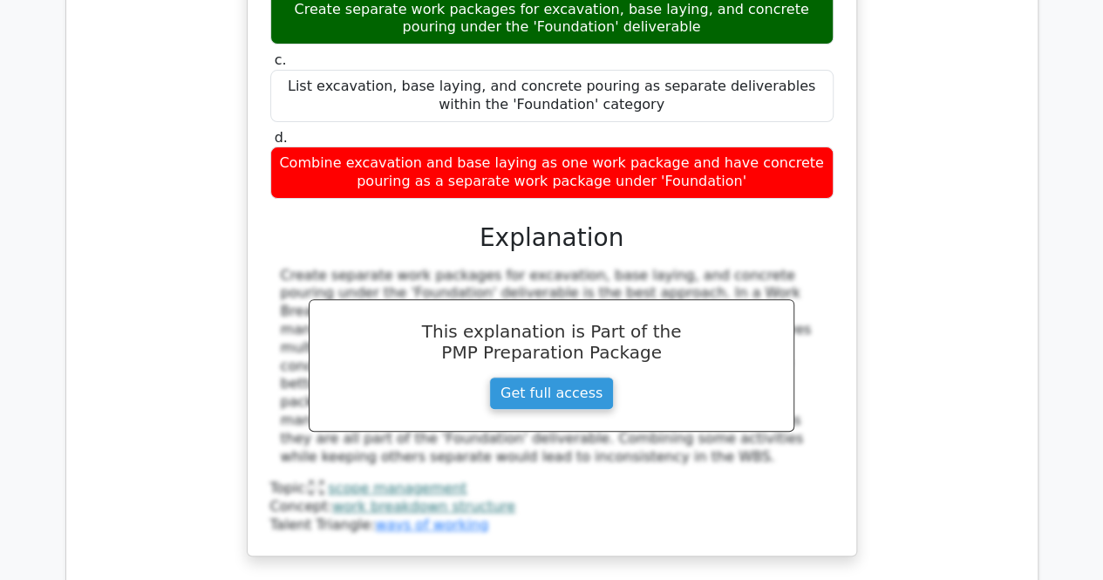
scroll to position [3459, 0]
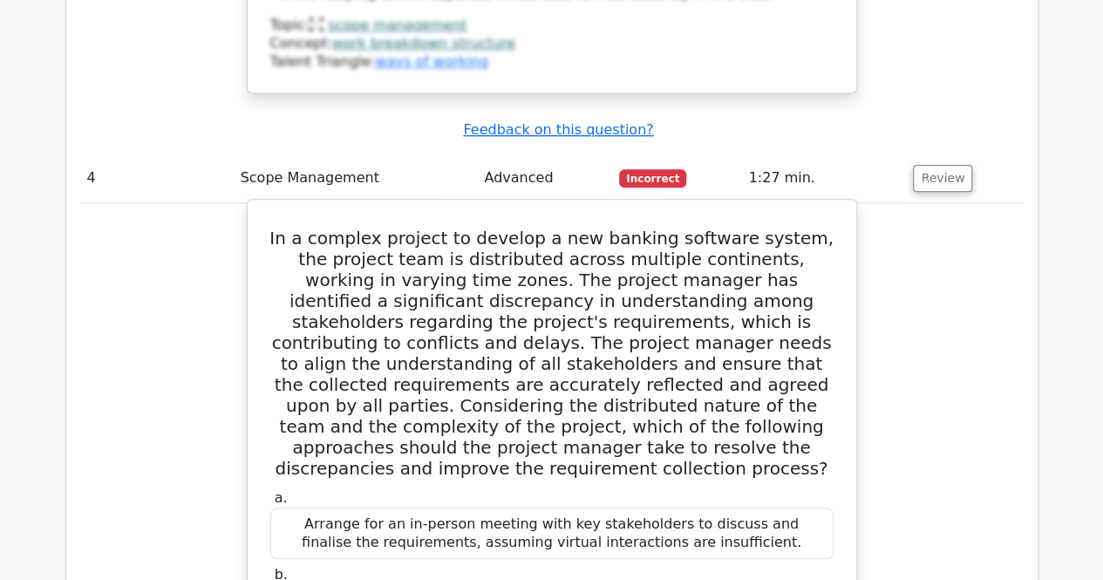
scroll to position [3901, 0]
click at [598, 228] on h5 "In a complex project to develop a new banking software system, the project team…" at bounding box center [552, 353] width 567 height 251
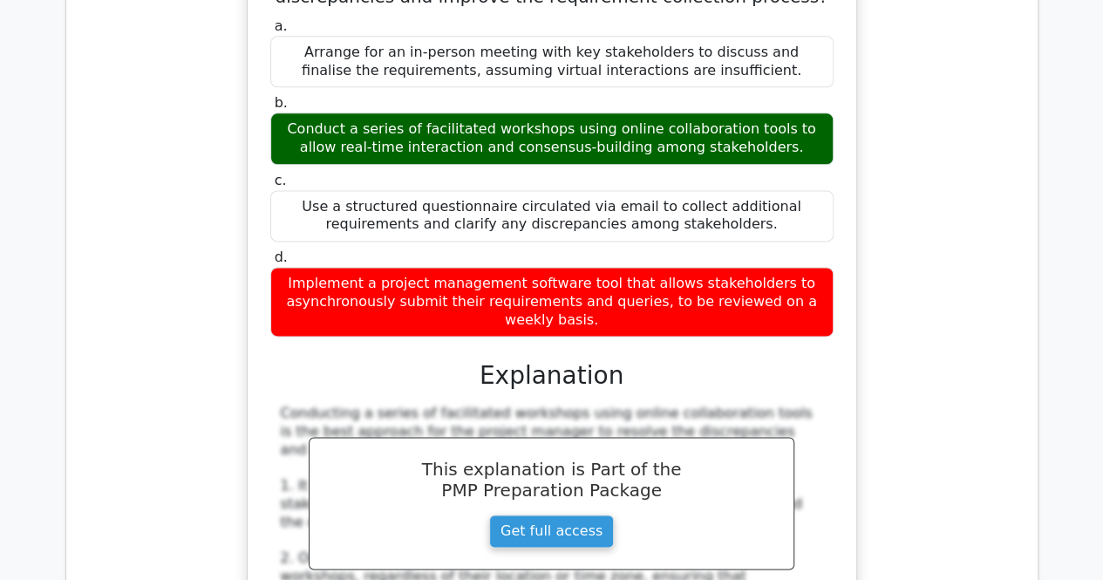
scroll to position [4427, 0]
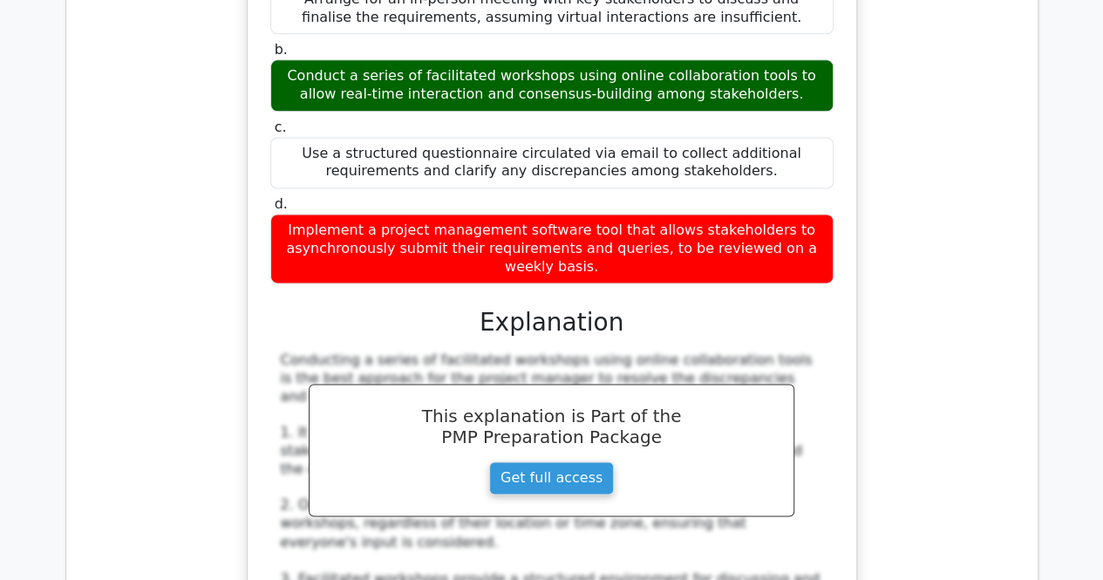
drag, startPoint x: 371, startPoint y: 400, endPoint x: 612, endPoint y: 69, distance: 410.1
click at [612, 308] on h3 "Explanation" at bounding box center [552, 323] width 542 height 30
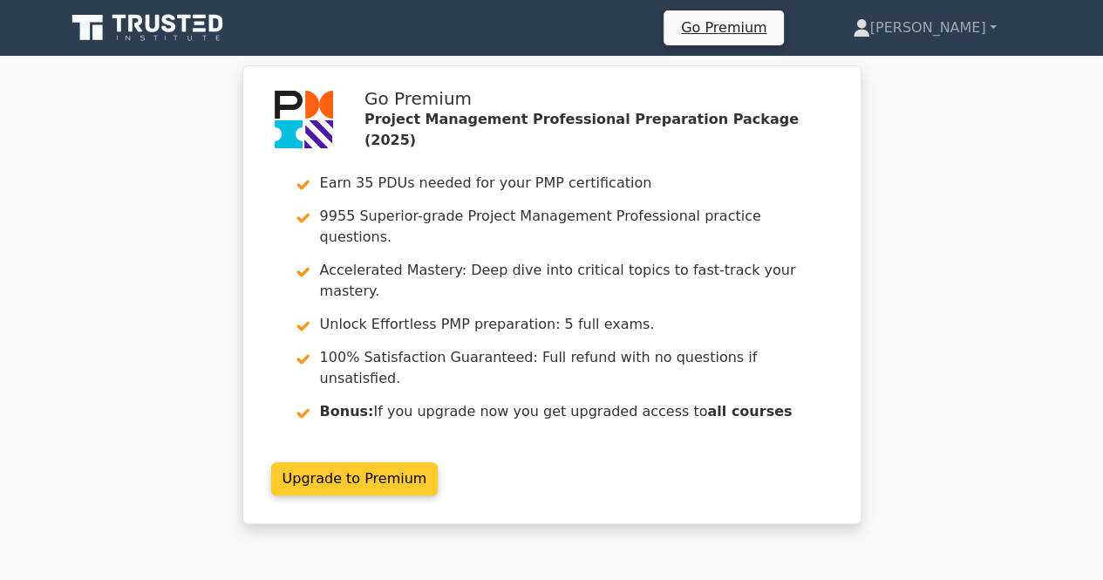
click at [352, 462] on link "Upgrade to Premium" at bounding box center [354, 478] width 167 height 33
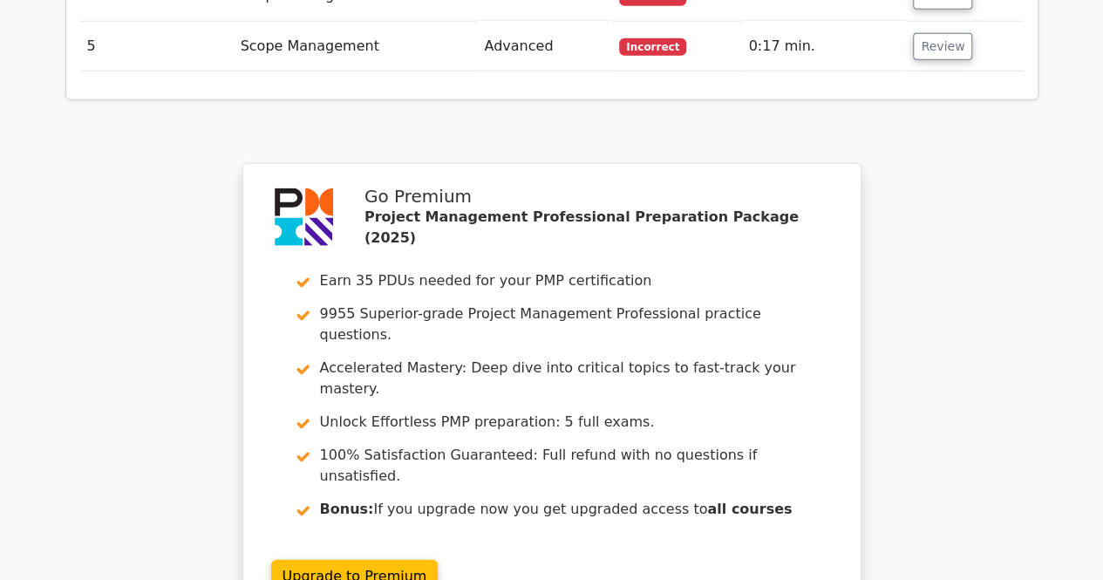
scroll to position [2453, 0]
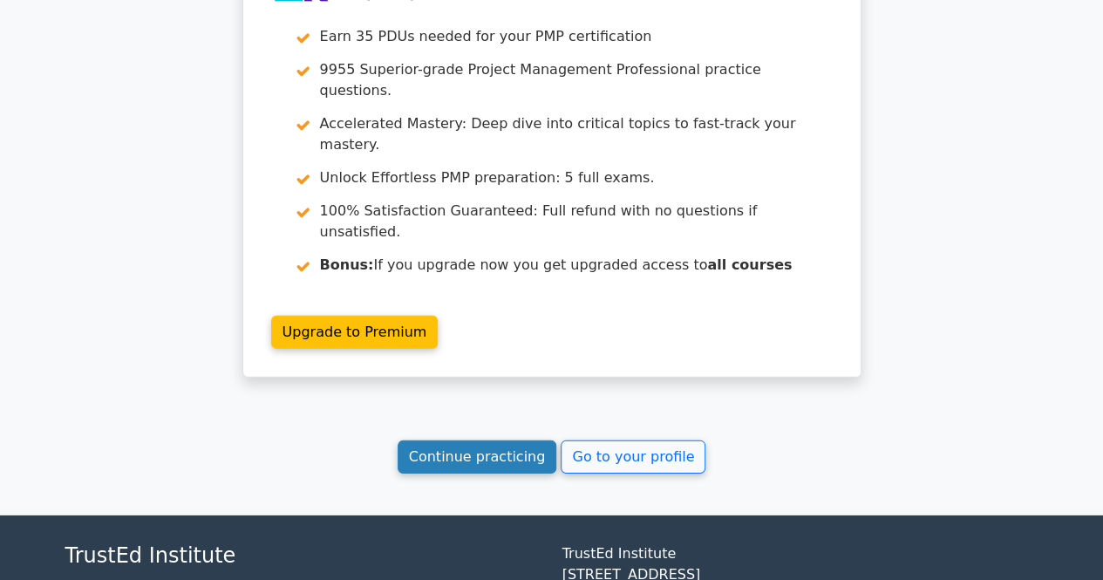
click at [433, 440] on link "Continue practicing" at bounding box center [478, 456] width 160 height 33
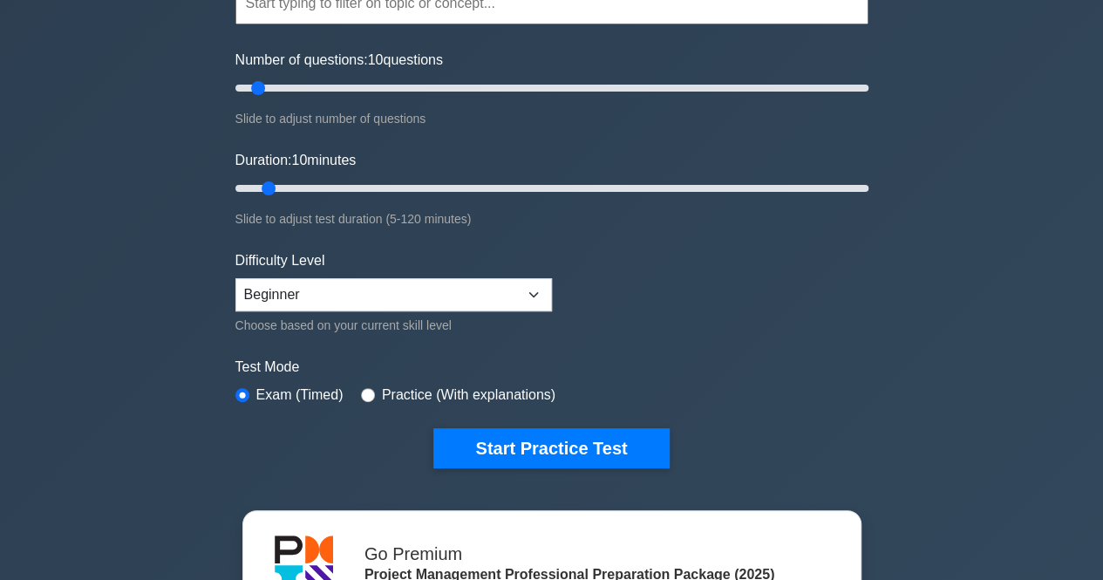
scroll to position [191, 0]
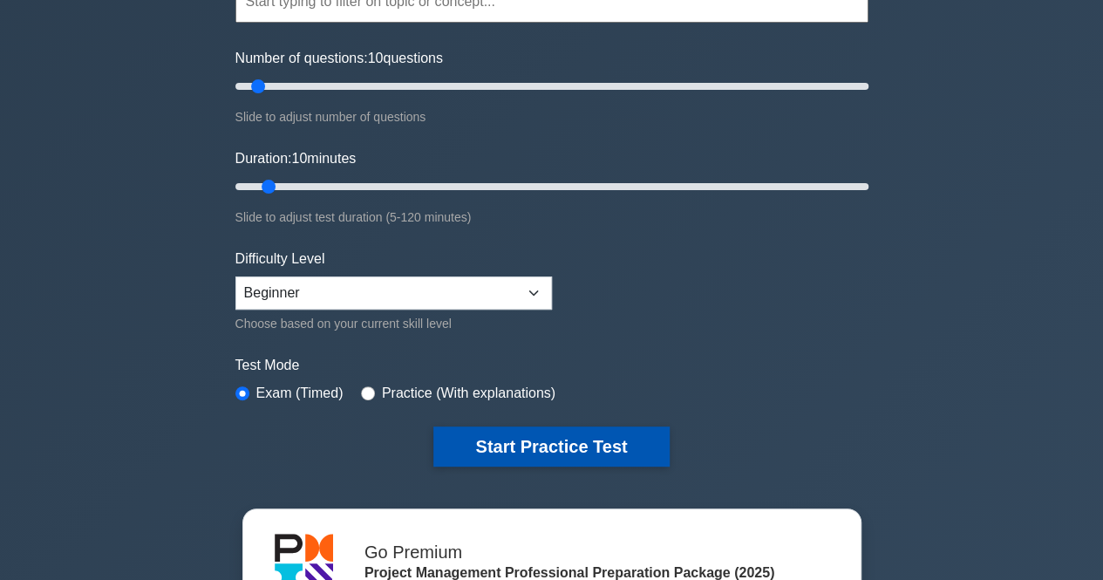
click at [508, 445] on button "Start Practice Test" at bounding box center [550, 446] width 235 height 40
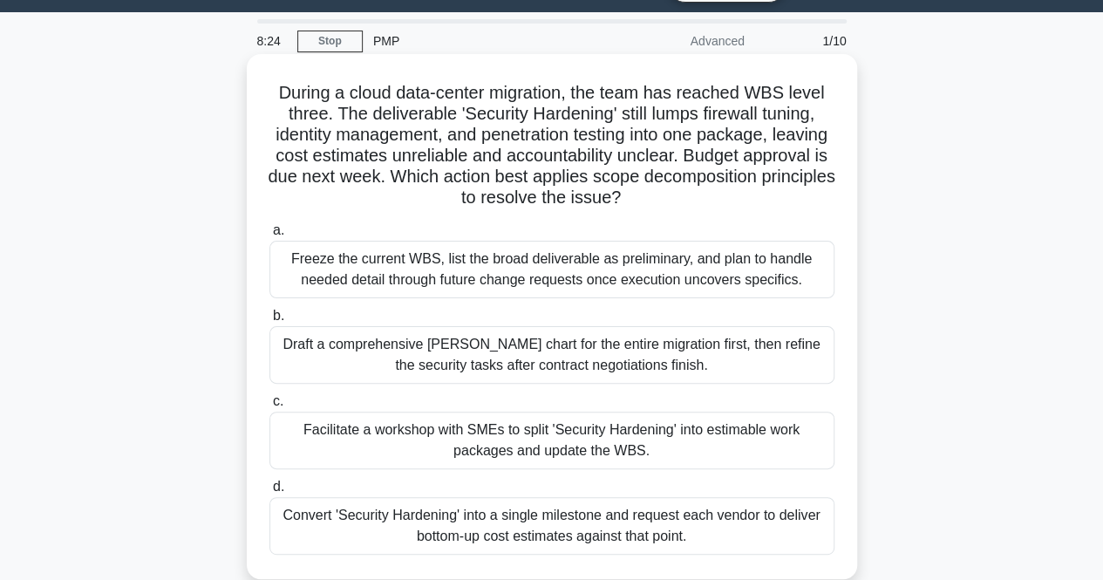
scroll to position [67, 0]
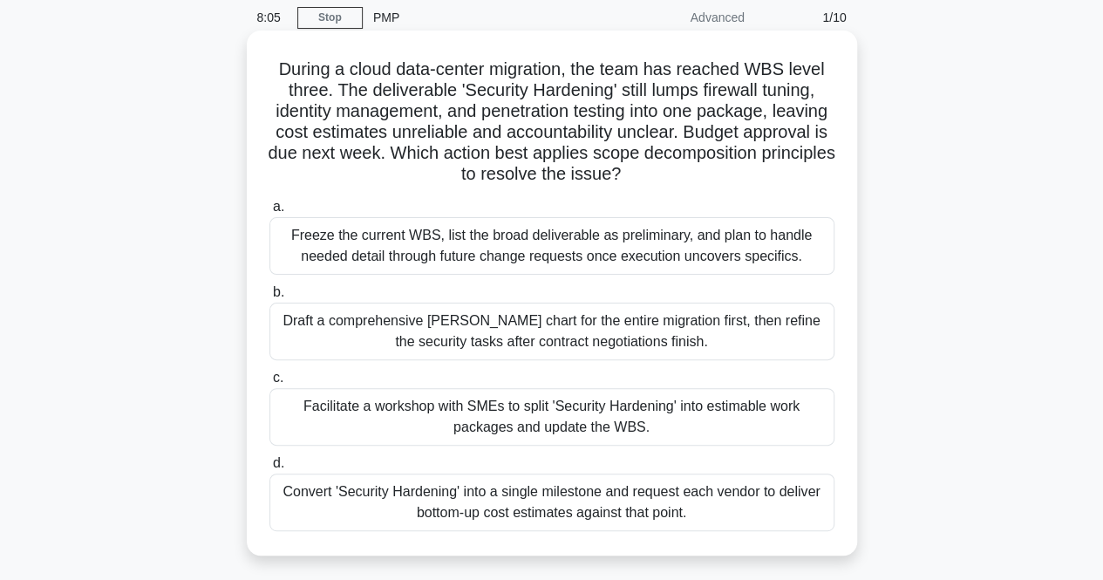
click at [598, 239] on div "Freeze the current WBS, list the broad deliverable as preliminary, and plan to …" at bounding box center [551, 246] width 565 height 58
click at [269, 213] on input "a. Freeze the current WBS, list the broad deliverable as preliminary, and plan …" at bounding box center [269, 206] width 0 height 11
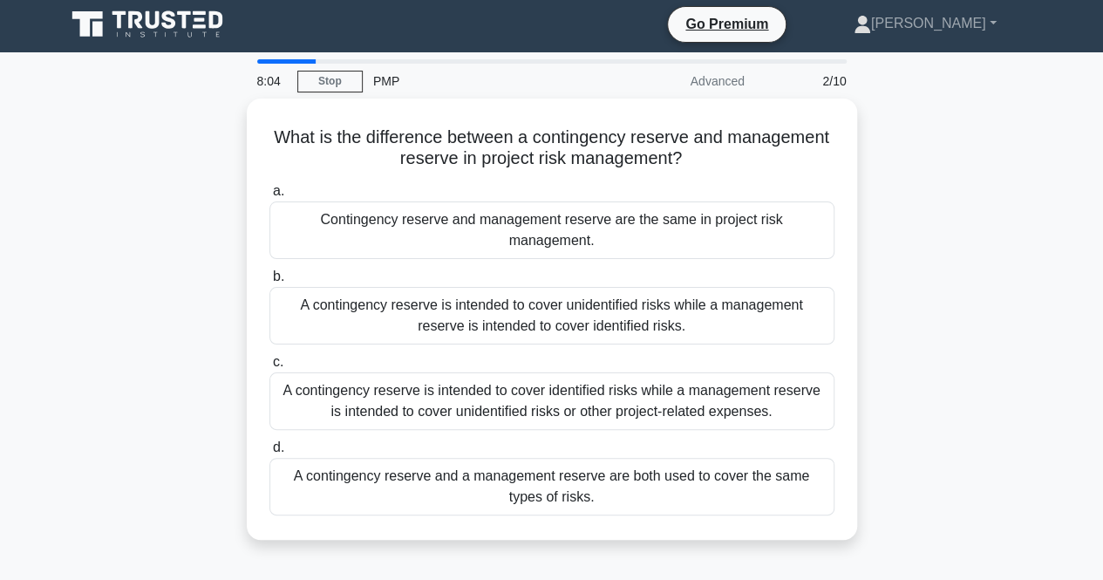
scroll to position [0, 0]
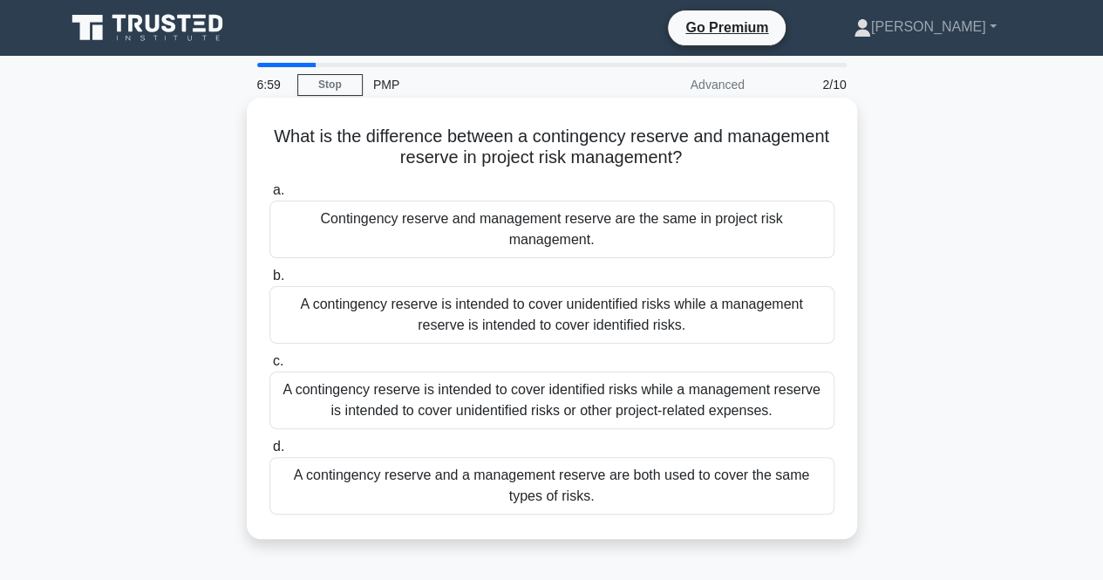
click at [636, 221] on div "Contingency reserve and management reserve are the same in project risk managem…" at bounding box center [551, 230] width 565 height 58
click at [269, 196] on input "a. Contingency reserve and management reserve are the same in project risk mana…" at bounding box center [269, 190] width 0 height 11
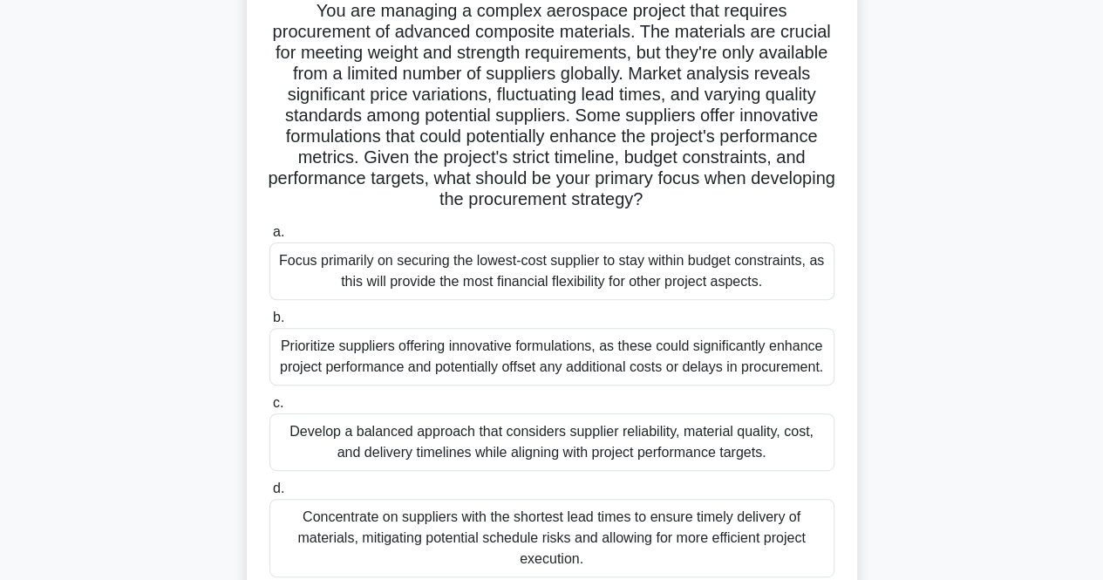
scroll to position [125, 0]
click at [383, 443] on div "Develop a balanced approach that considers supplier reliability, material quali…" at bounding box center [551, 443] width 565 height 58
click at [269, 410] on input "c. Develop a balanced approach that considers supplier reliability, material qu…" at bounding box center [269, 404] width 0 height 11
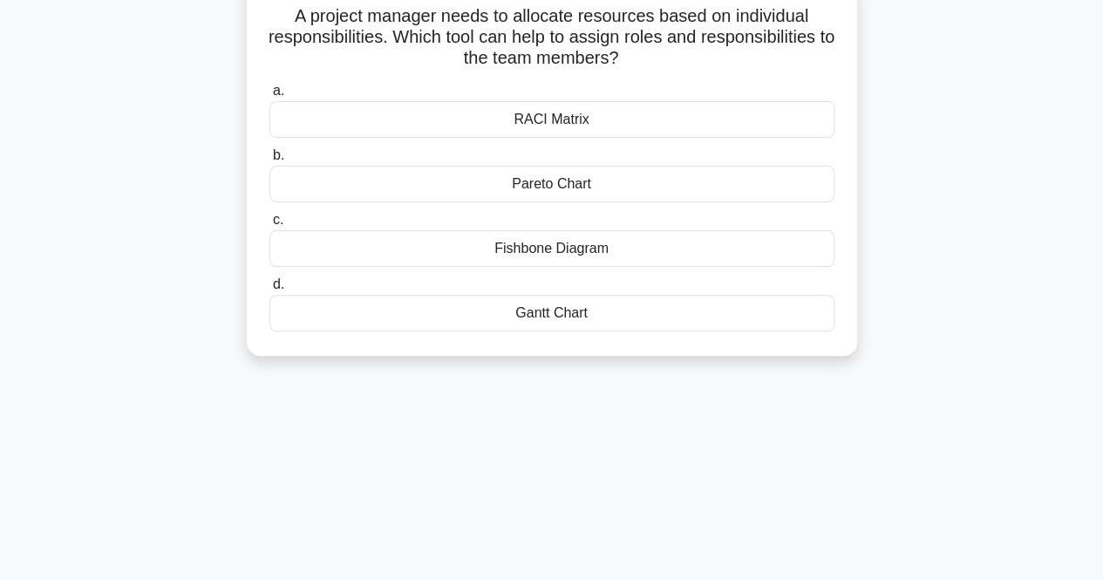
scroll to position [0, 0]
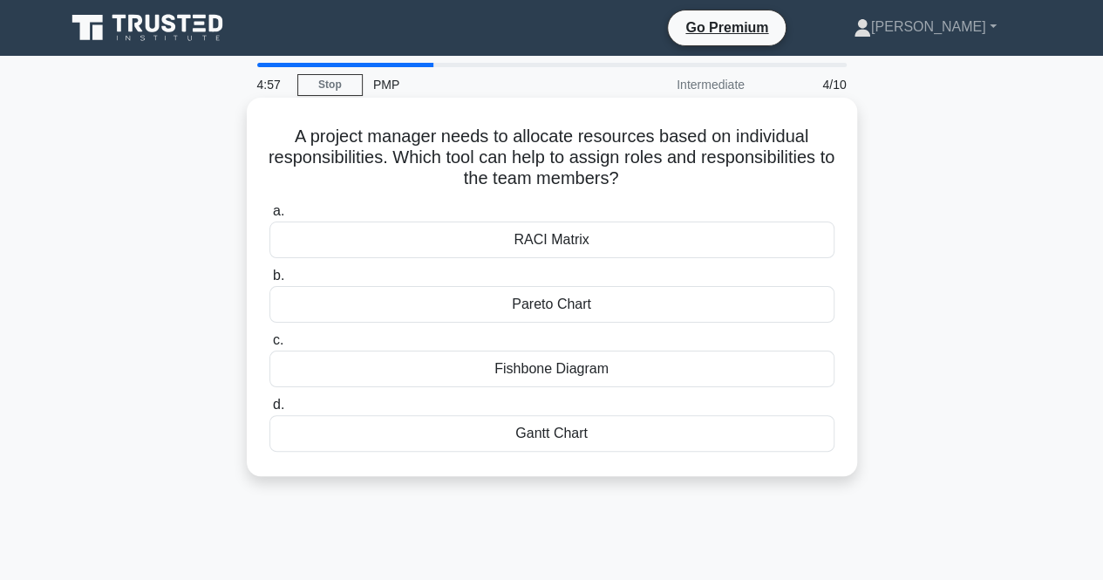
click at [487, 358] on div "Fishbone Diagram" at bounding box center [551, 369] width 565 height 37
click at [269, 346] on input "c. Fishbone Diagram" at bounding box center [269, 340] width 0 height 11
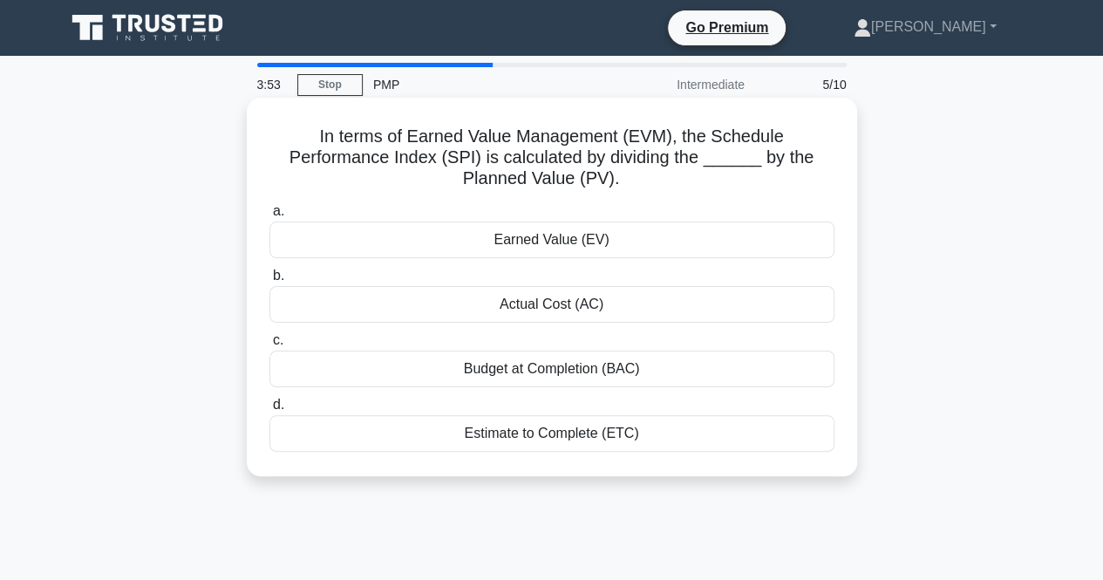
click at [518, 297] on div "Actual Cost (AC)" at bounding box center [551, 304] width 565 height 37
click at [269, 282] on input "b. Actual Cost (AC)" at bounding box center [269, 275] width 0 height 11
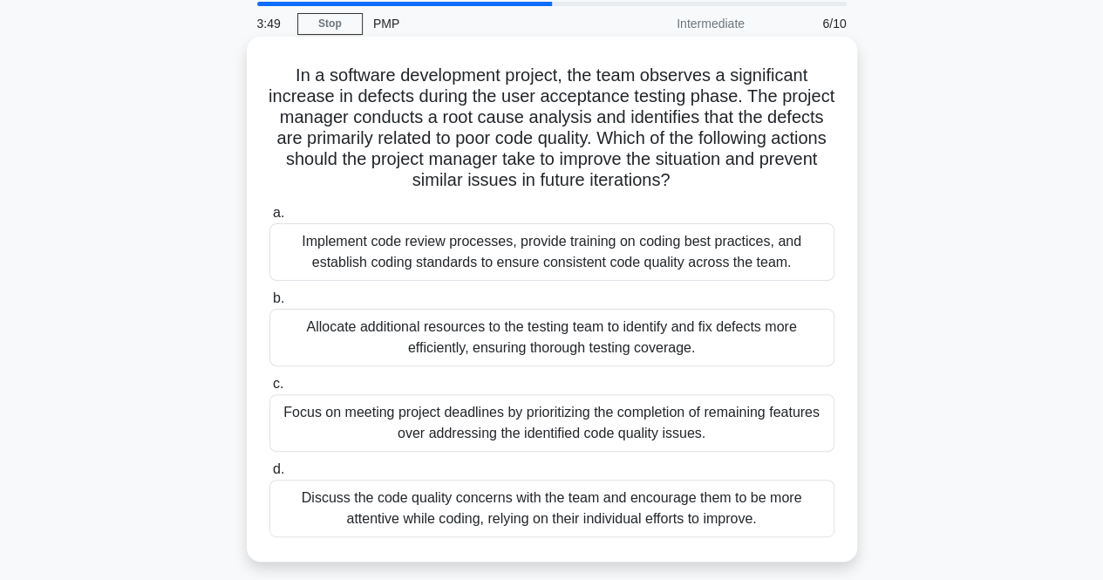
scroll to position [62, 0]
click at [588, 414] on div "Focus on meeting project deadlines by prioritizing the completion of remaining …" at bounding box center [551, 422] width 565 height 58
click at [269, 389] on input "c. Focus on meeting project deadlines by prioritizing the completion of remaini…" at bounding box center [269, 383] width 0 height 11
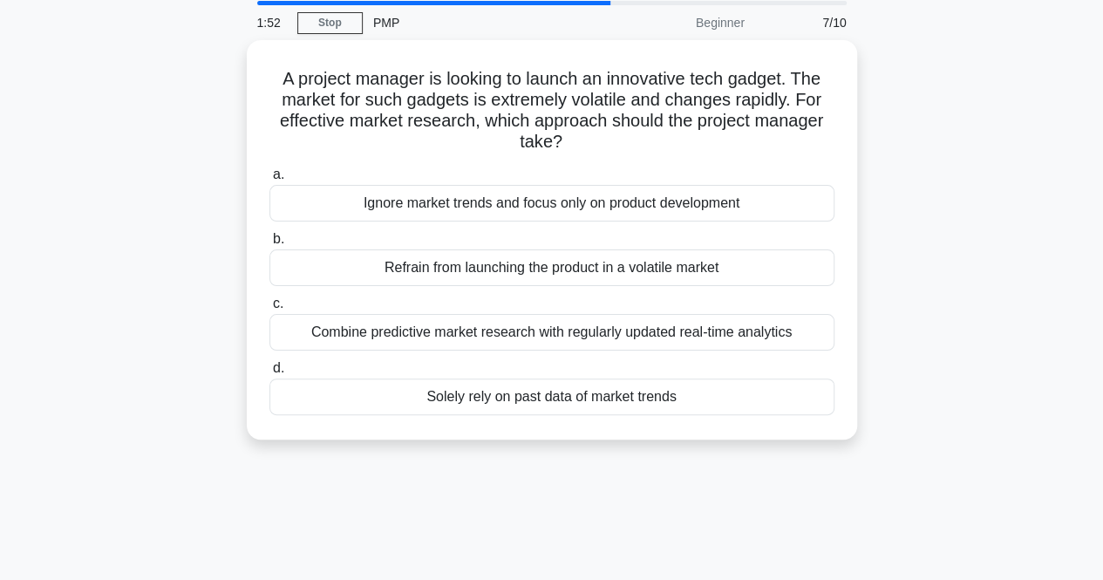
scroll to position [0, 0]
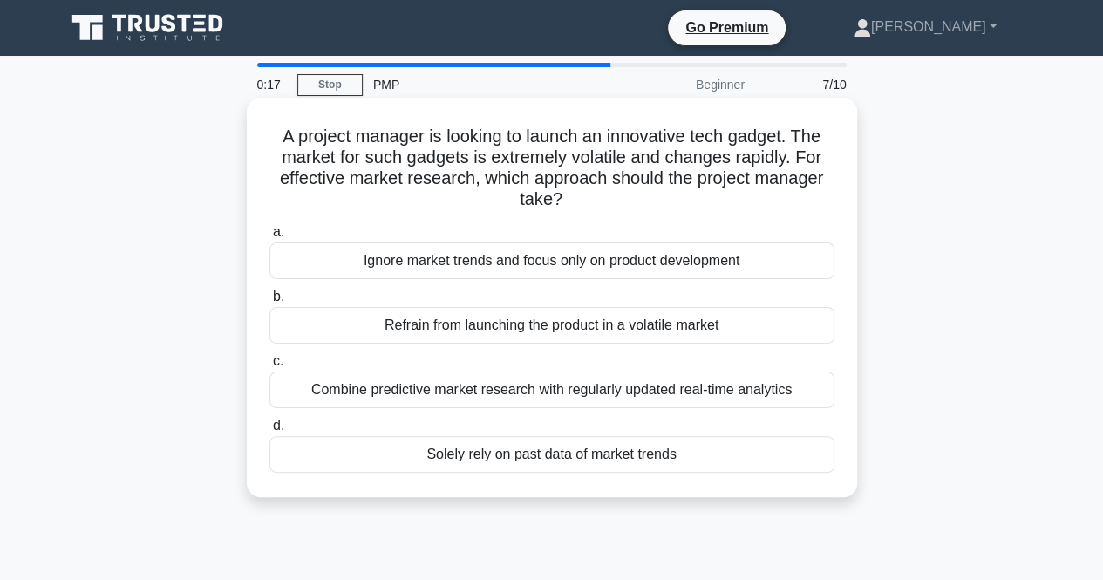
click at [581, 458] on div "Solely rely on past data of market trends" at bounding box center [551, 454] width 565 height 37
click at [269, 432] on input "d. Solely rely on past data of market trends" at bounding box center [269, 425] width 0 height 11
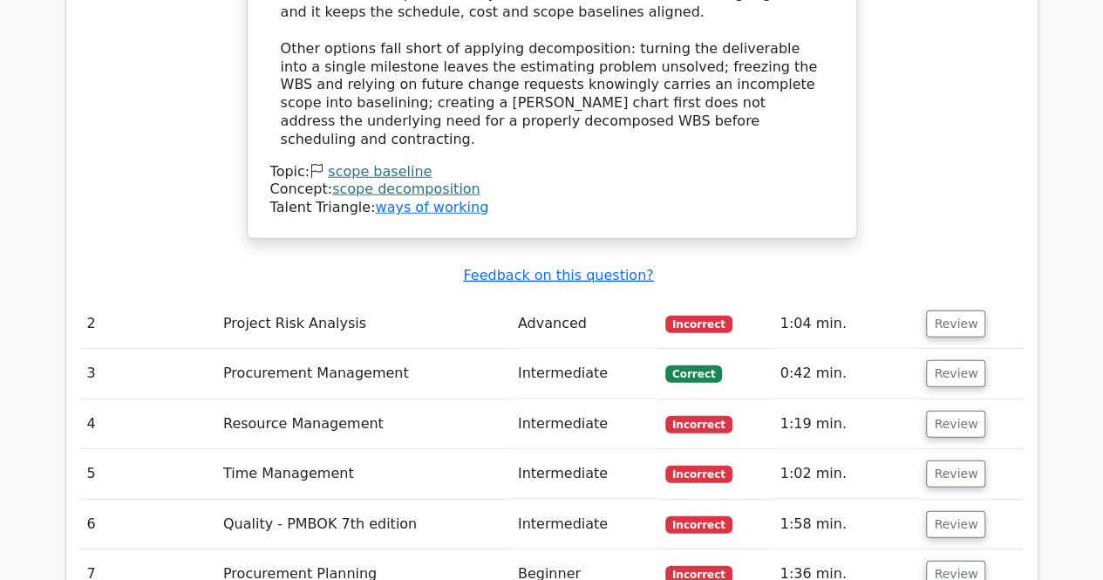
scroll to position [2257, 0]
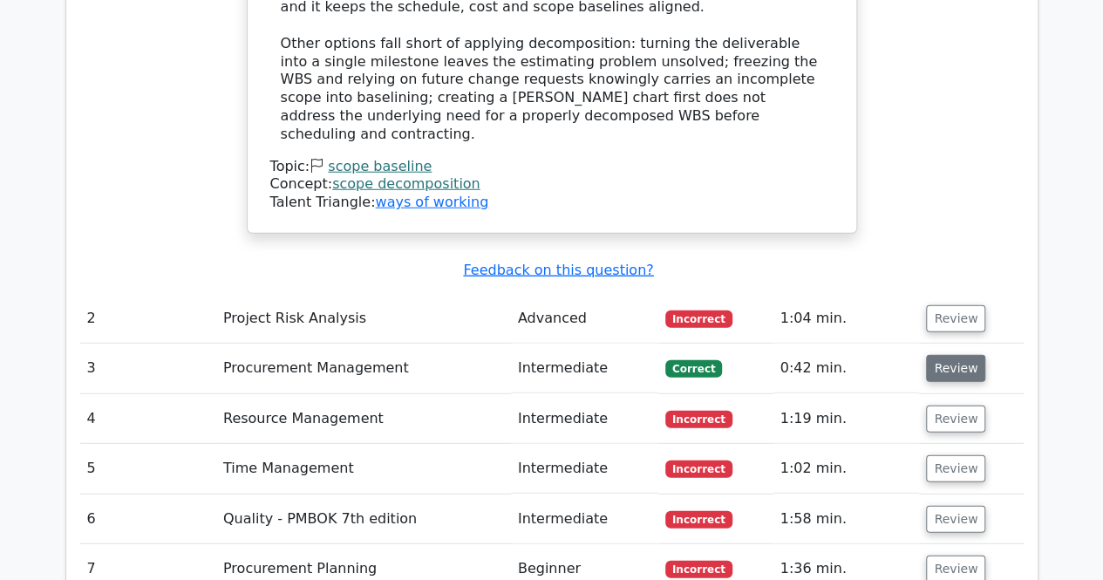
click at [949, 355] on button "Review" at bounding box center [955, 368] width 59 height 27
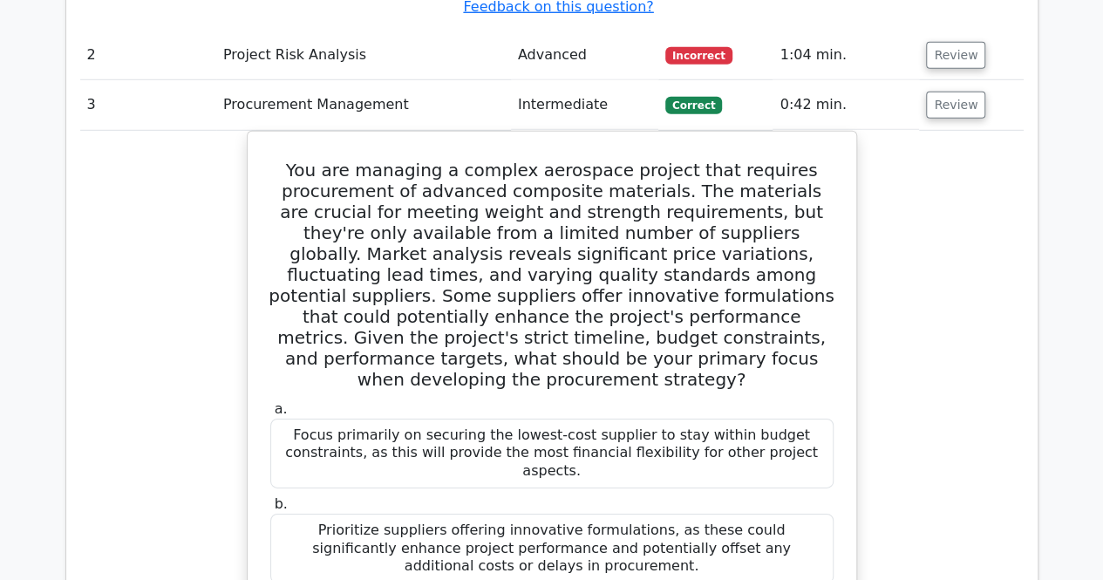
scroll to position [2527, 0]
